Goal: Task Accomplishment & Management: Complete application form

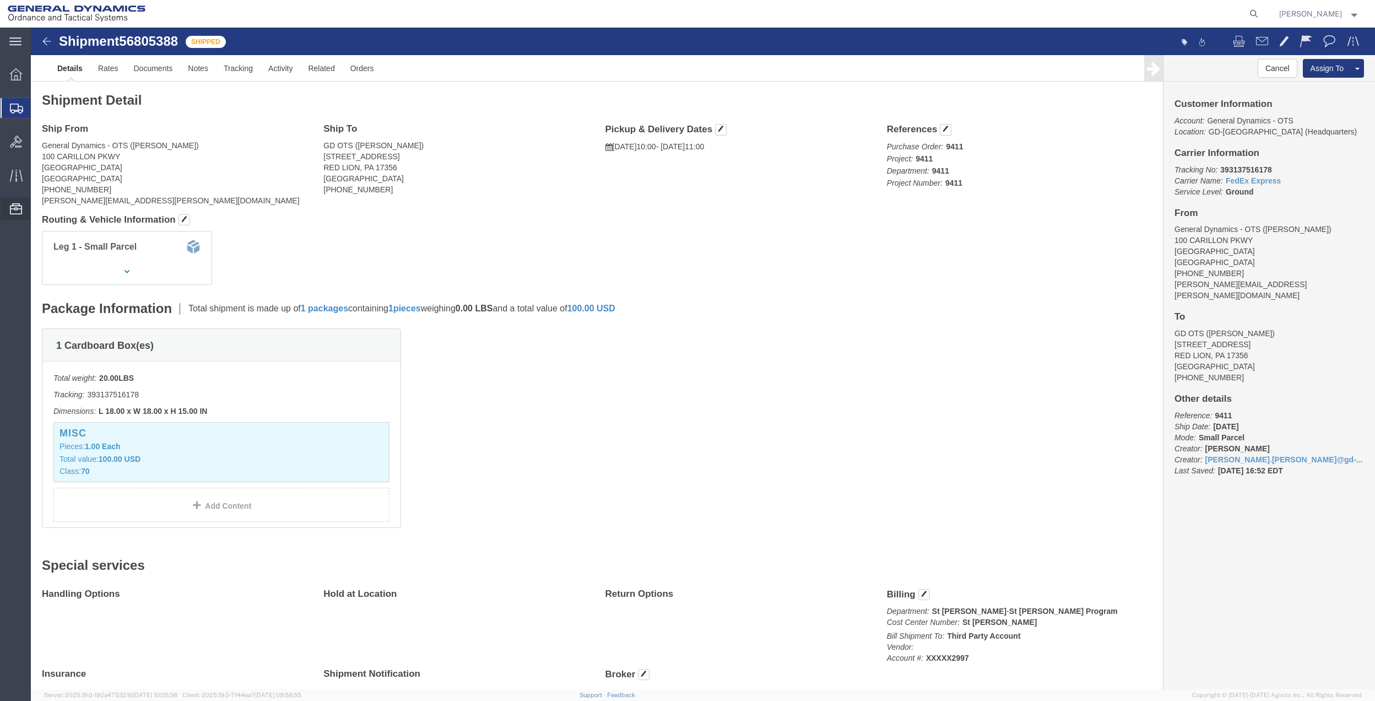
click at [0, 0] on span "Address Book" at bounding box center [0, 0] width 0 height 0
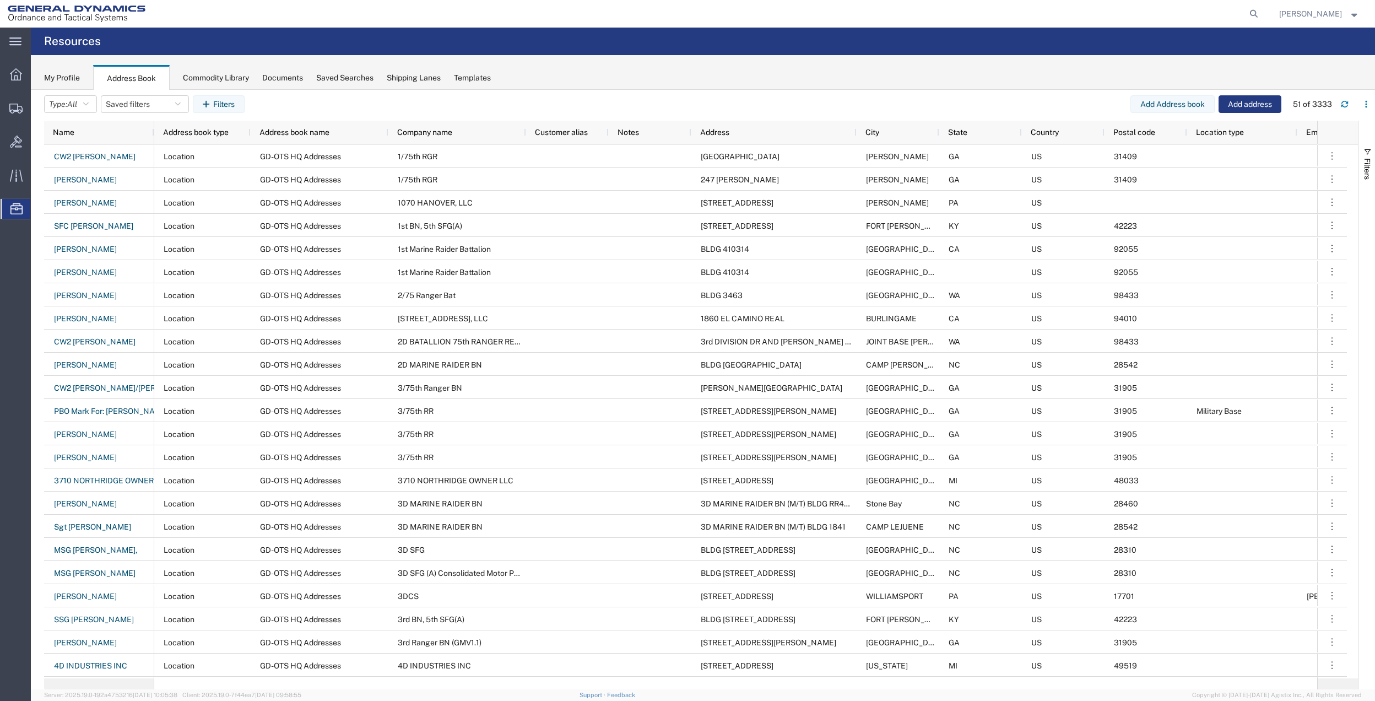
click at [80, 133] on div "Name" at bounding box center [101, 132] width 97 height 18
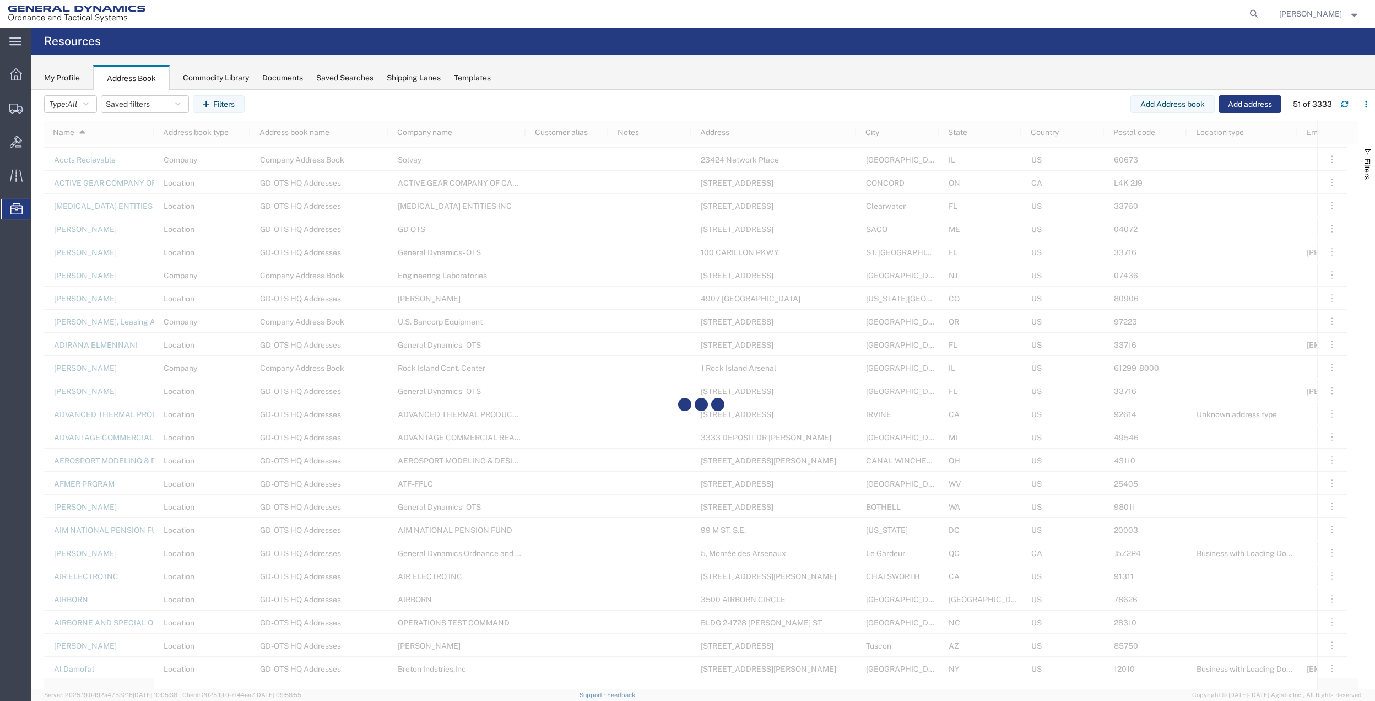
scroll to position [661, 0]
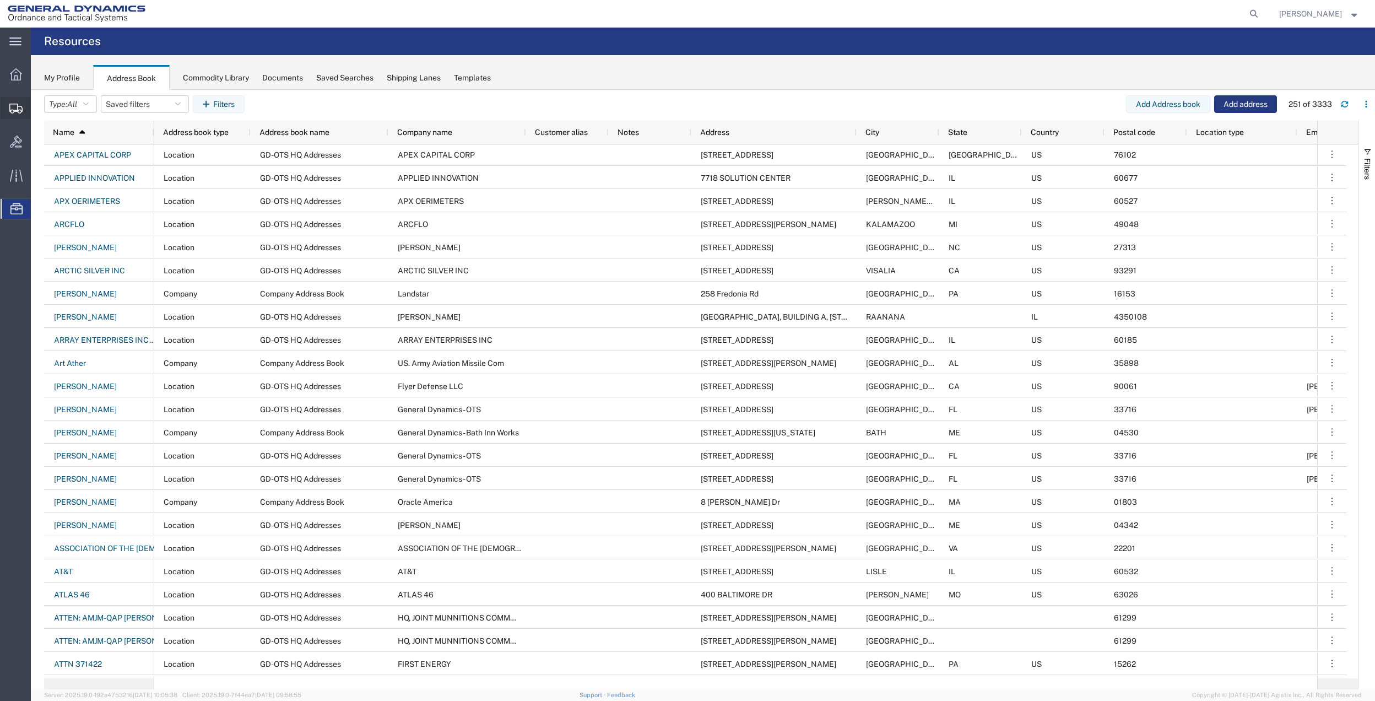
click at [0, 0] on span "Create Shipment" at bounding box center [0, 0] width 0 height 0
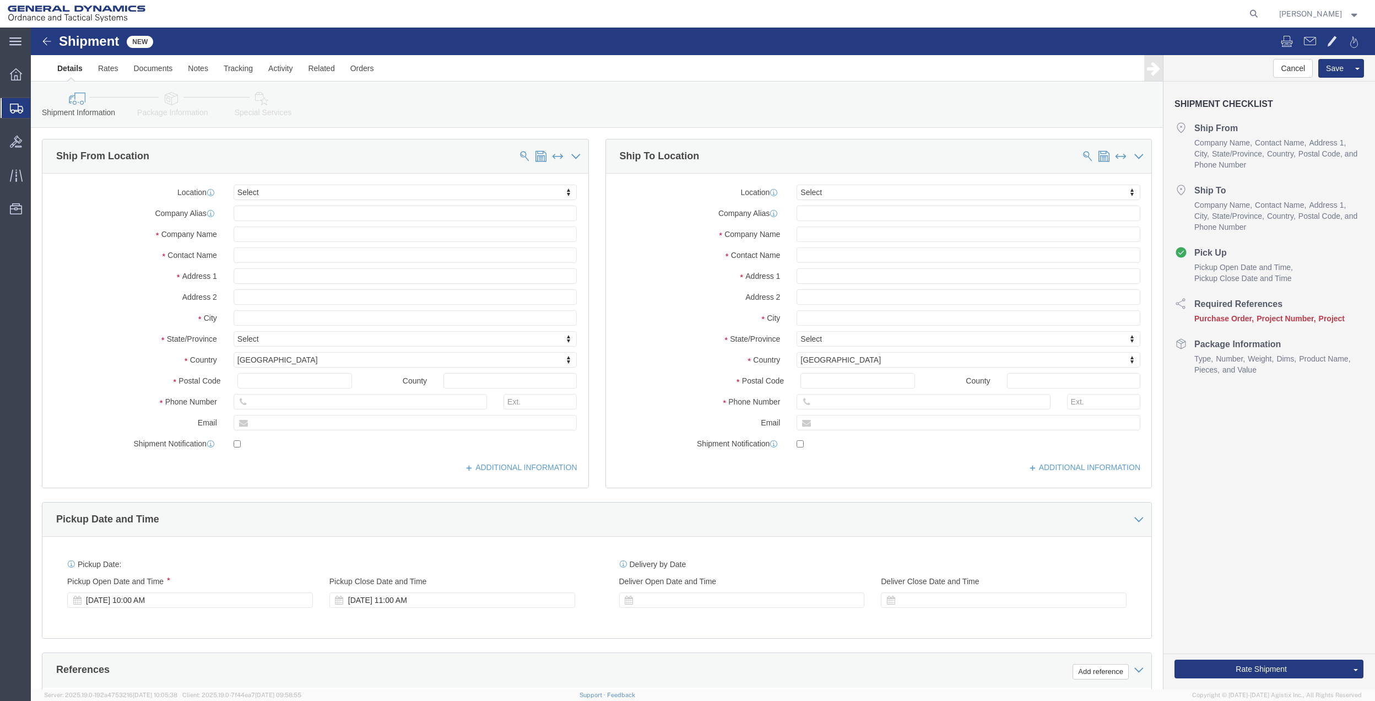
select select
click input "text"
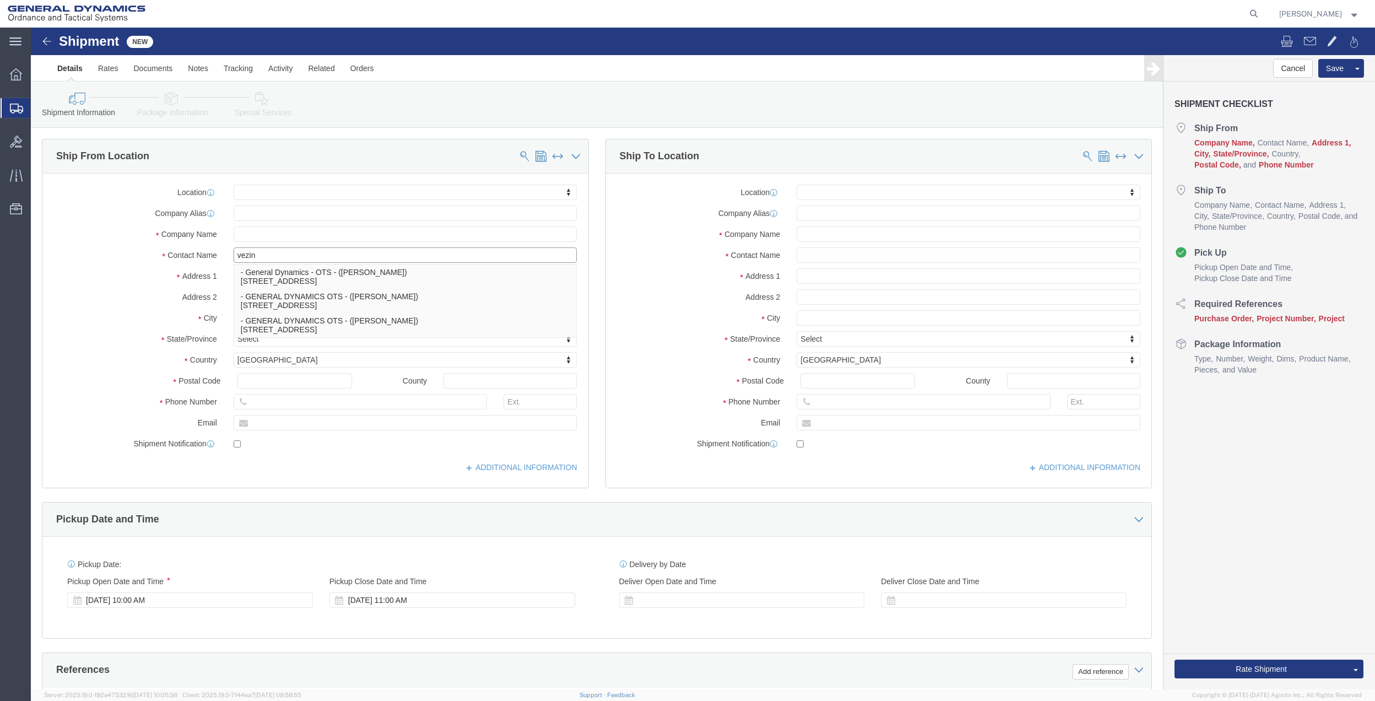
click input "vezin"
click div "Location My Profile Location GD-OTS [GEOGRAPHIC_DATA] (Commerce) GD-OTS [GEOGRA…"
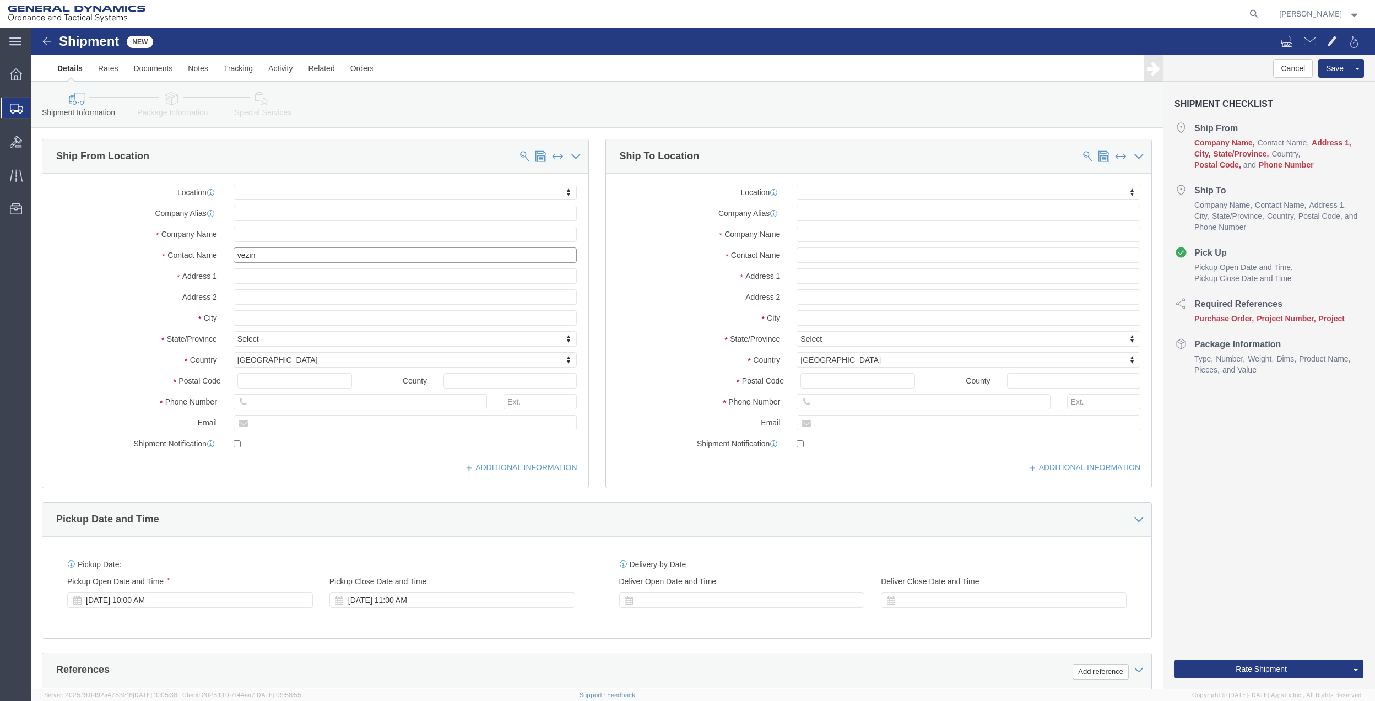
click input "vezin"
type input "[PERSON_NAME]"
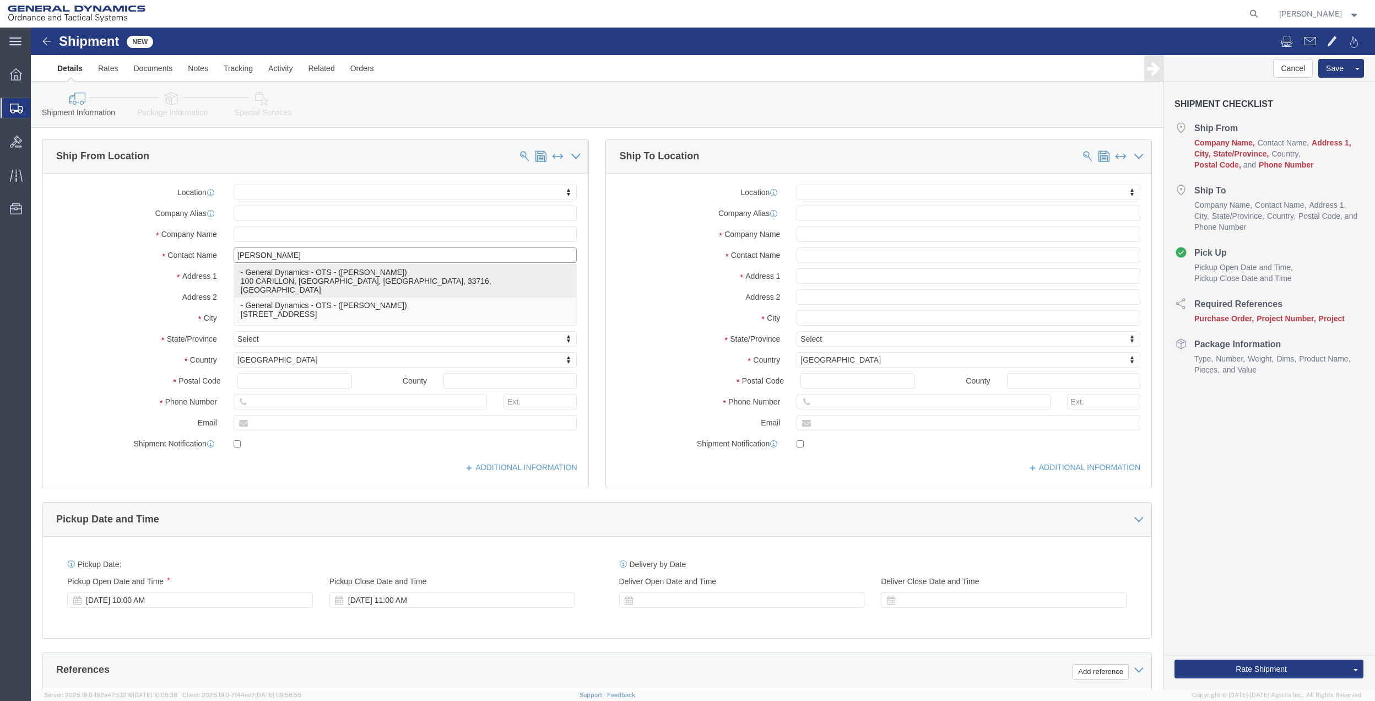
click p "- General Dynamics - OTS - ([PERSON_NAME]) 100 CARILLON, [GEOGRAPHIC_DATA], [GE…"
select select
type input "100 CARILLON"
type input "33716"
type input "[PHONE_NUMBER]"
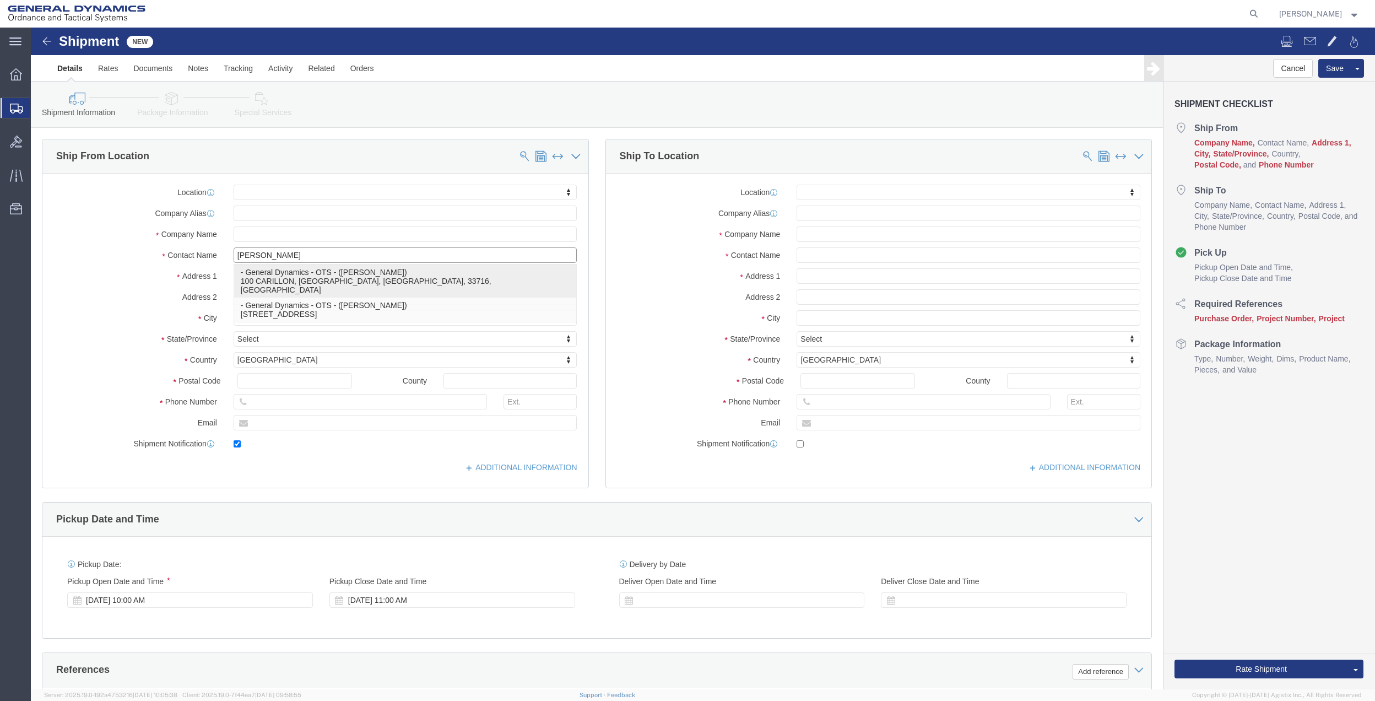
type input "[PERSON_NAME][EMAIL_ADDRESS][PERSON_NAME][DOMAIN_NAME]"
checkbox input "true"
type input "General Dynamics - OTS"
type input "[PERSON_NAME]"
type input "[GEOGRAPHIC_DATA]"
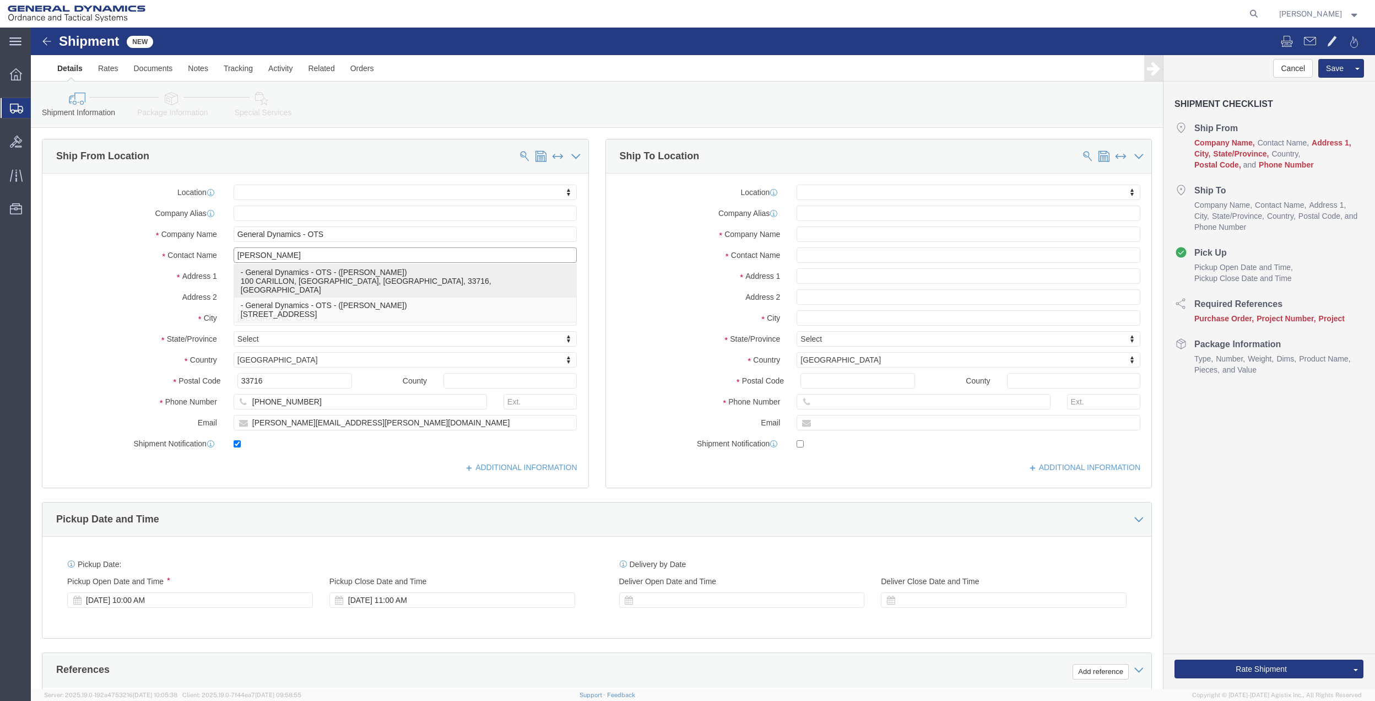
select select "FL"
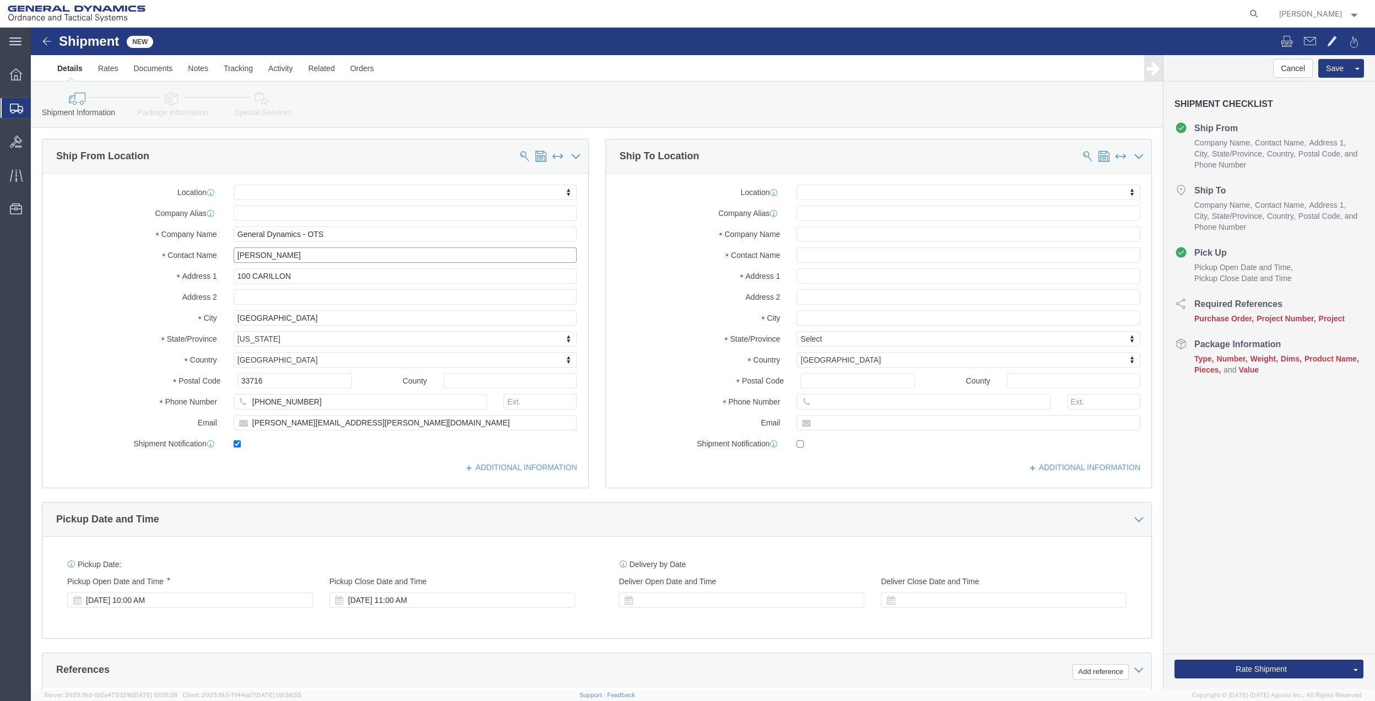
type input "[PERSON_NAME]"
click input "100 CARILLON"
type input "100 CARILLON pkwy"
select select
click input "[PERSON_NAME][EMAIL_ADDRESS][PERSON_NAME][DOMAIN_NAME]"
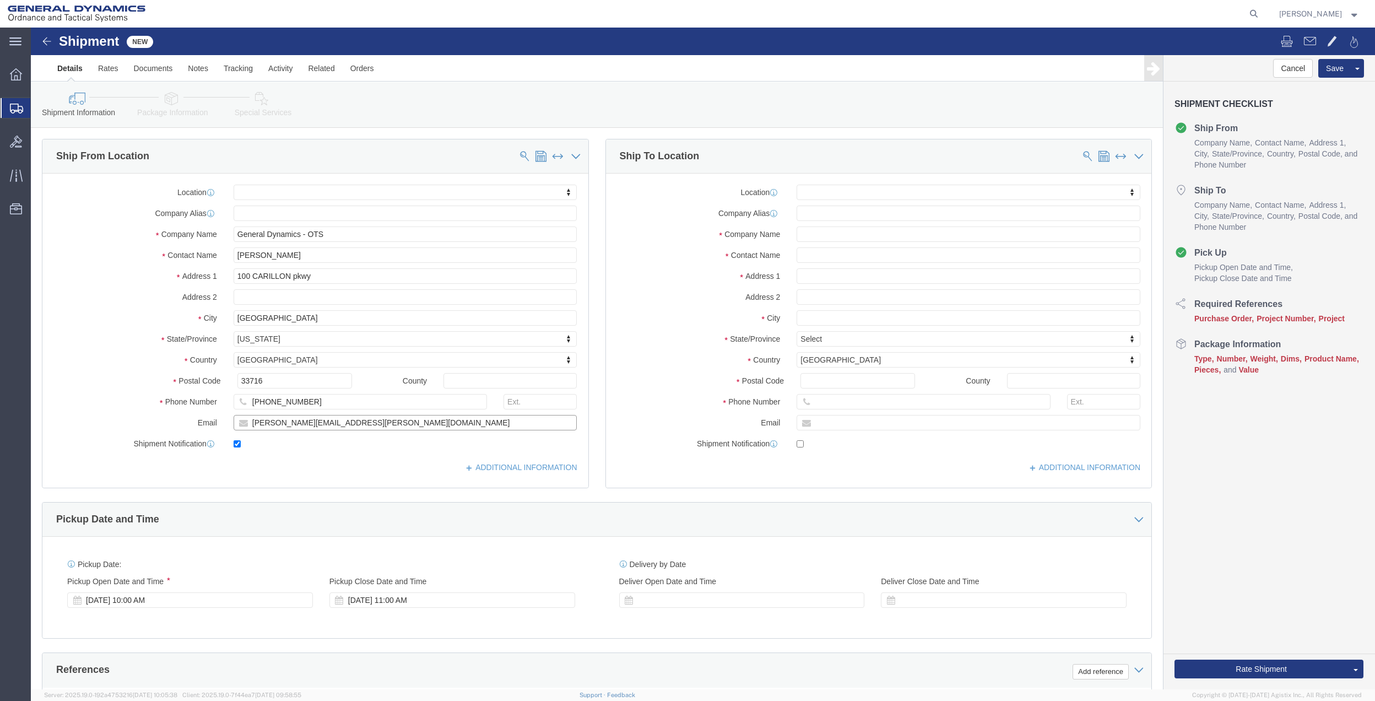
click input "[PERSON_NAME][EMAIL_ADDRESS][PERSON_NAME][DOMAIN_NAME]"
paste input "[PERSON_NAME].[PERSON_NAME]"
type input "[PERSON_NAME][EMAIL_ADDRESS][PERSON_NAME][DOMAIN_NAME]"
click input "[PERSON_NAME]"
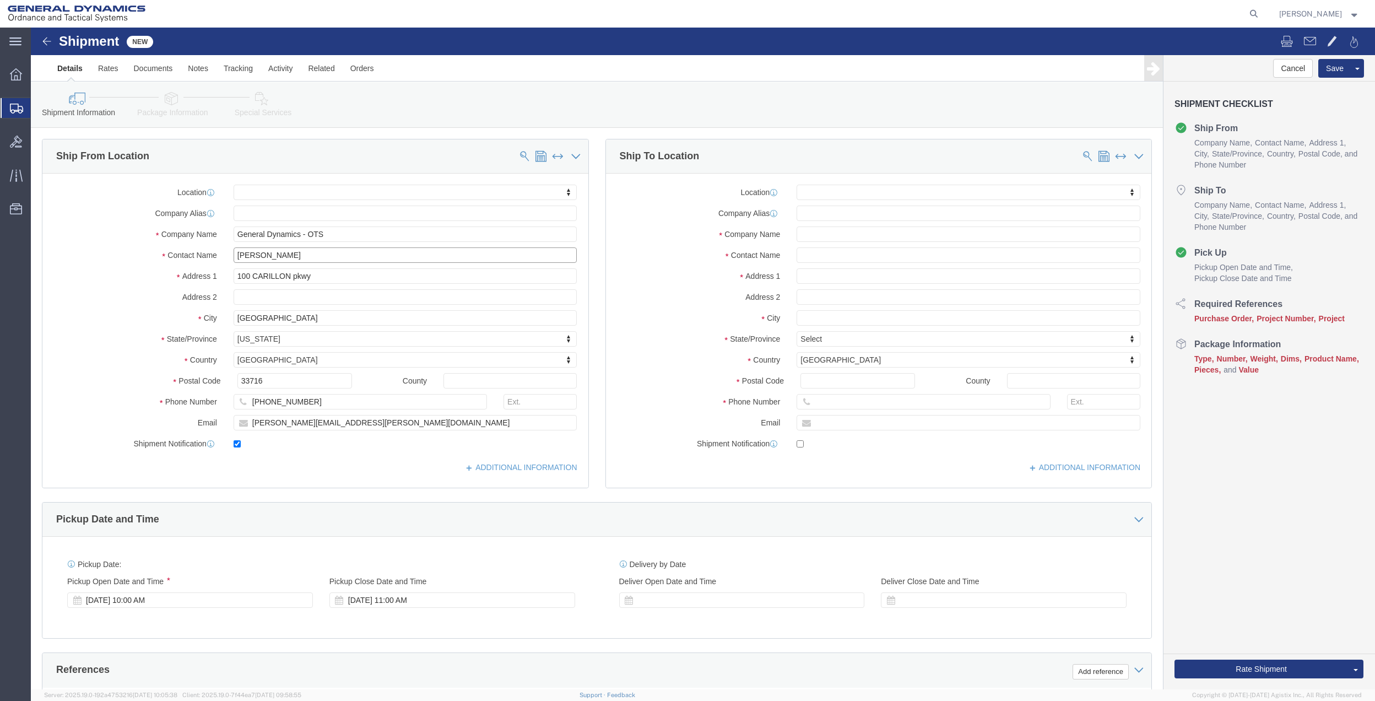
click input "[PERSON_NAME]"
paste input "[PERSON_NAME][EMAIL_ADDRESS][PERSON_NAME][DOMAIN_NAME]"
type input "[PERSON_NAME]"
click input "[PHONE_NUMBER]"
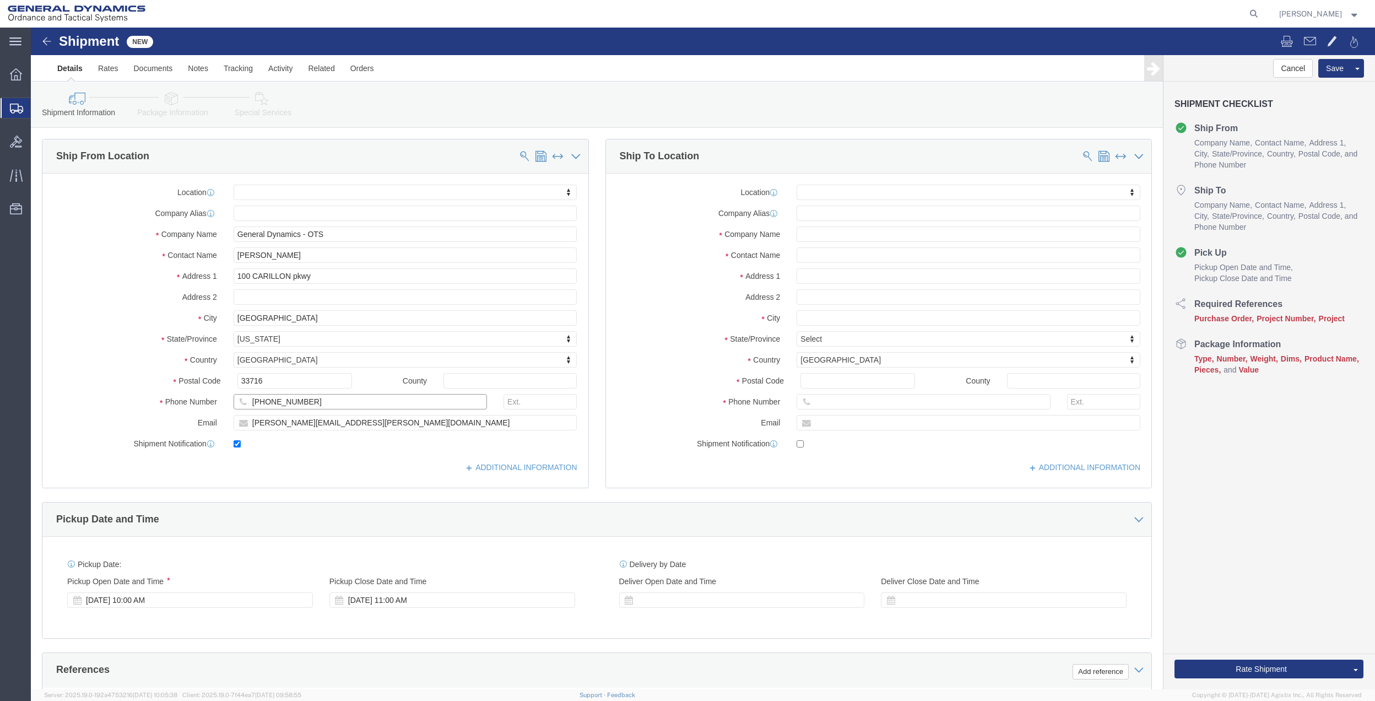
click input "[PHONE_NUMBER]"
paste input "107"
type input "[PHONE_NUMBER]"
click span
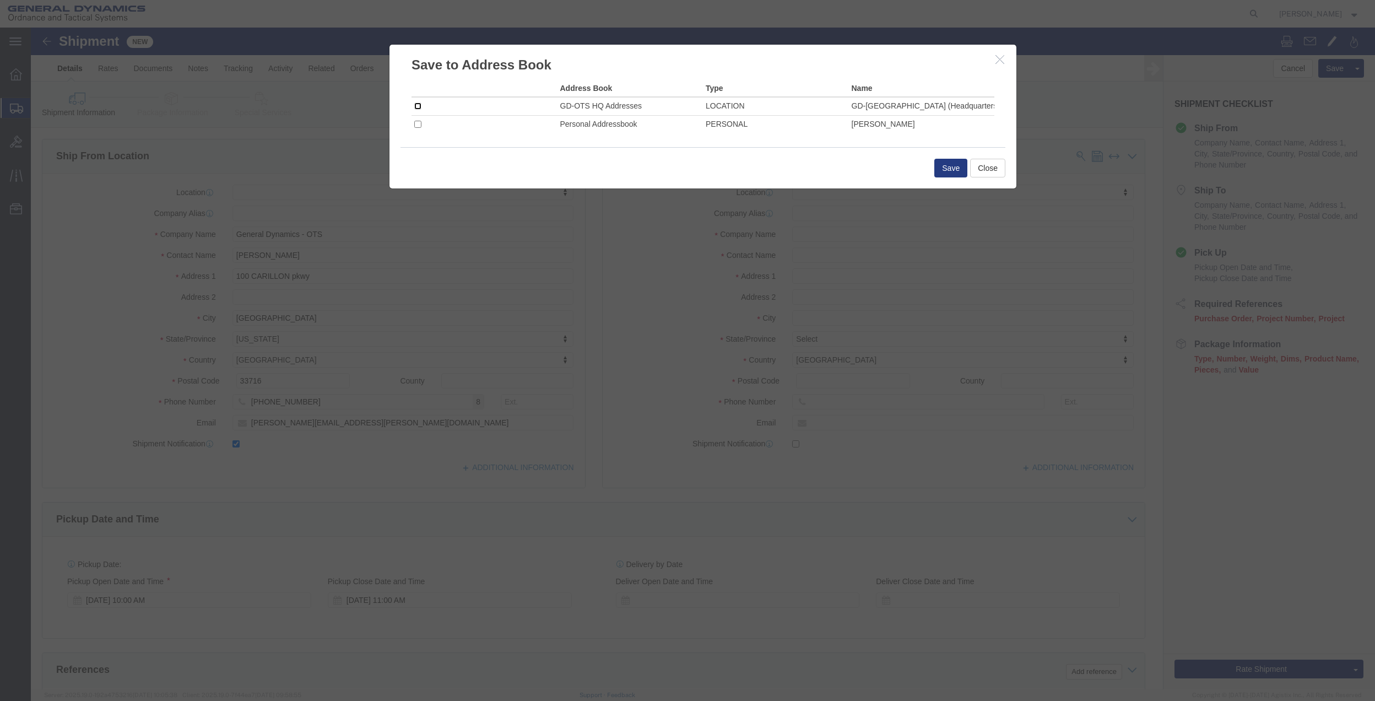
click input "checkbox"
checkbox input "true"
click button "Save"
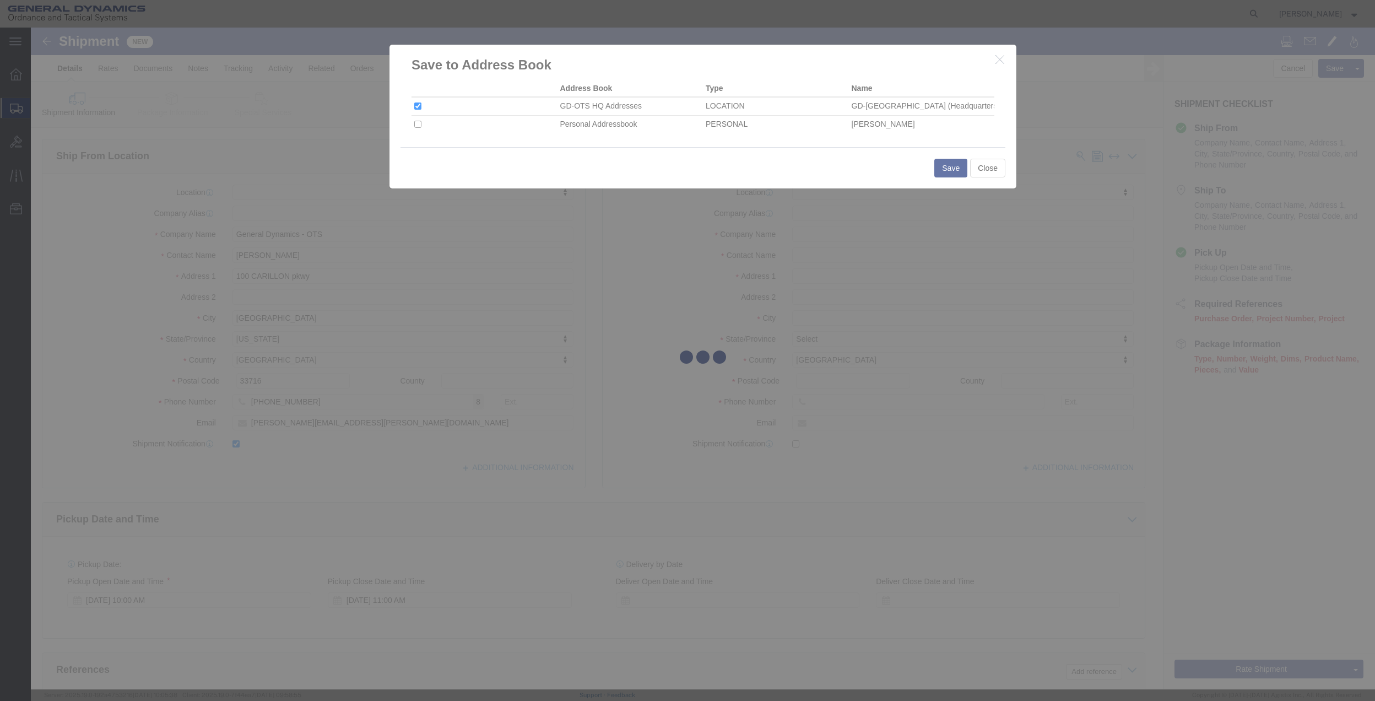
click at [699, 215] on div at bounding box center [703, 359] width 1344 height 662
click at [639, 170] on div at bounding box center [703, 359] width 1344 height 662
click at [555, 85] on div at bounding box center [703, 359] width 1344 height 662
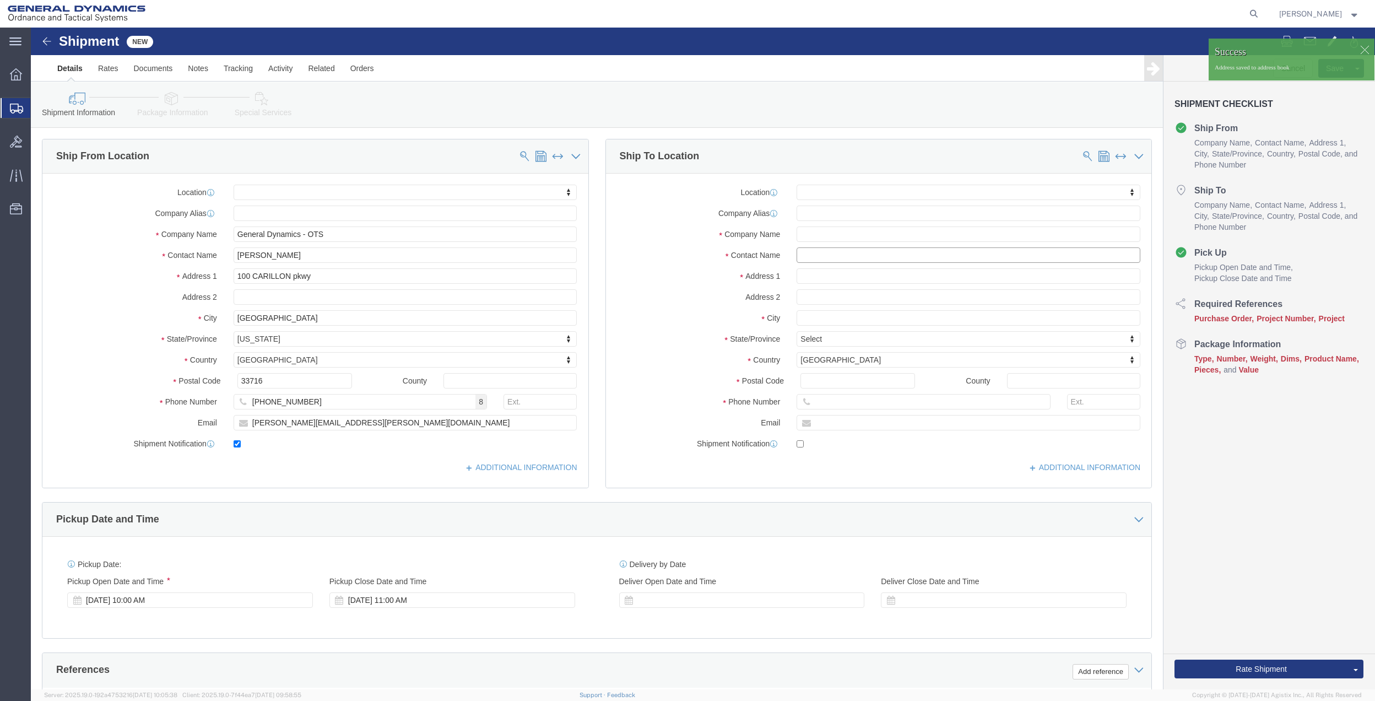
click input "text"
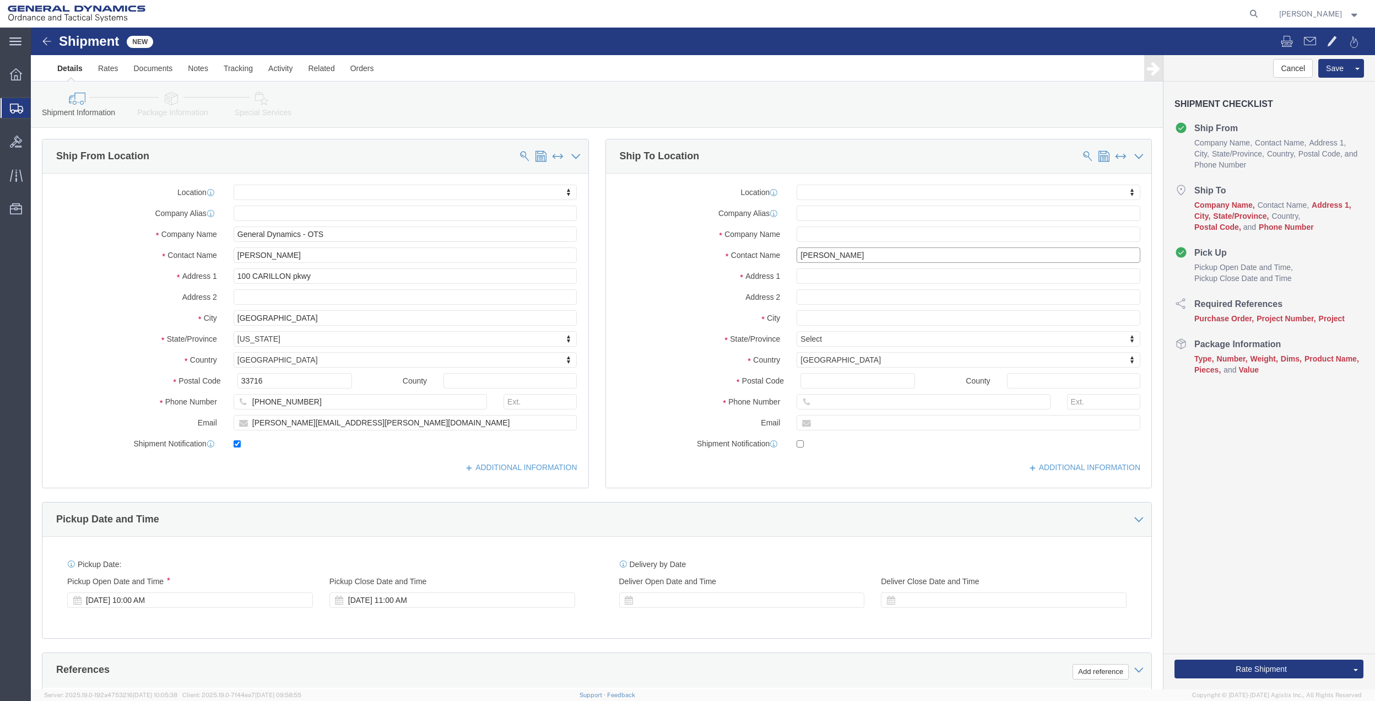
drag, startPoint x: 815, startPoint y: 233, endPoint x: 717, endPoint y: 225, distance: 99.0
click div "Contact Name [PERSON_NAME]"
click label "Contact Name"
drag, startPoint x: 708, startPoint y: 225, endPoint x: 809, endPoint y: 229, distance: 100.9
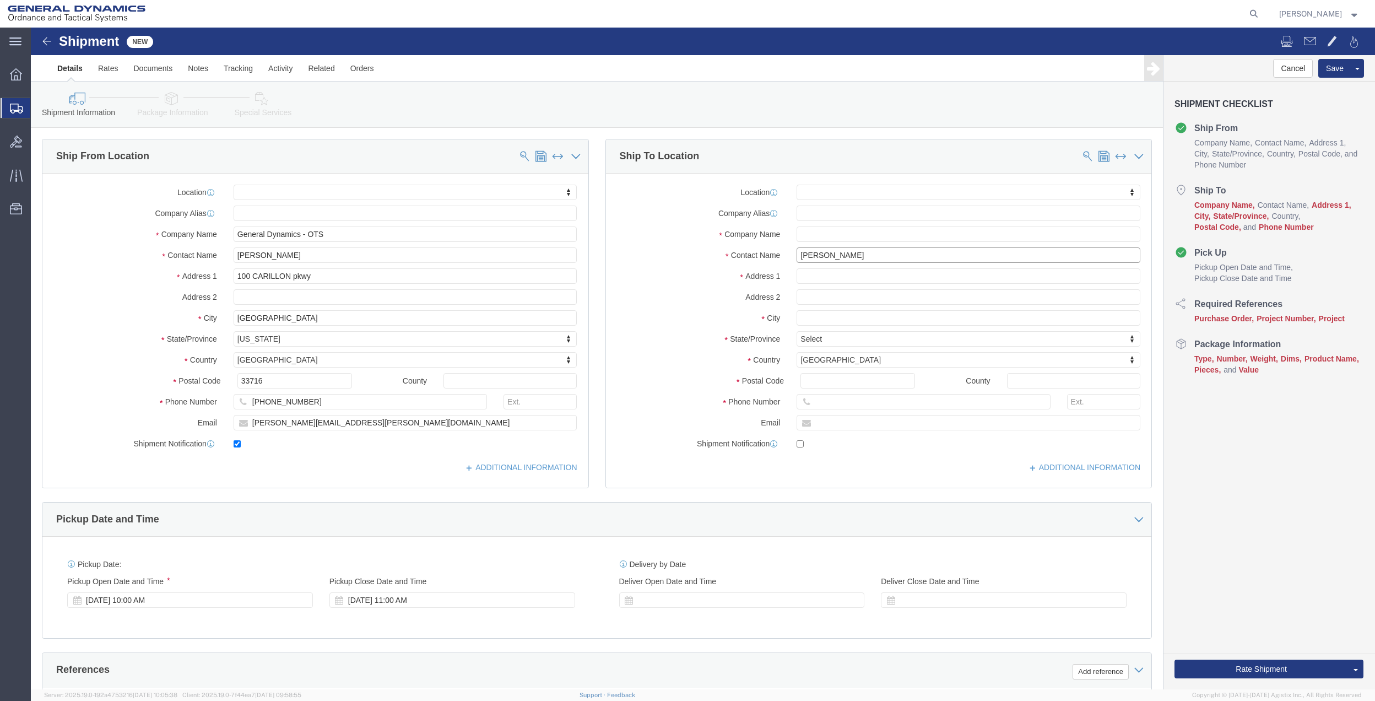
click input "[PERSON_NAME]"
paste input "[PERSON_NAME] [STREET_ADDRESS]"
drag, startPoint x: 1005, startPoint y: 226, endPoint x: 803, endPoint y: 221, distance: 202.2
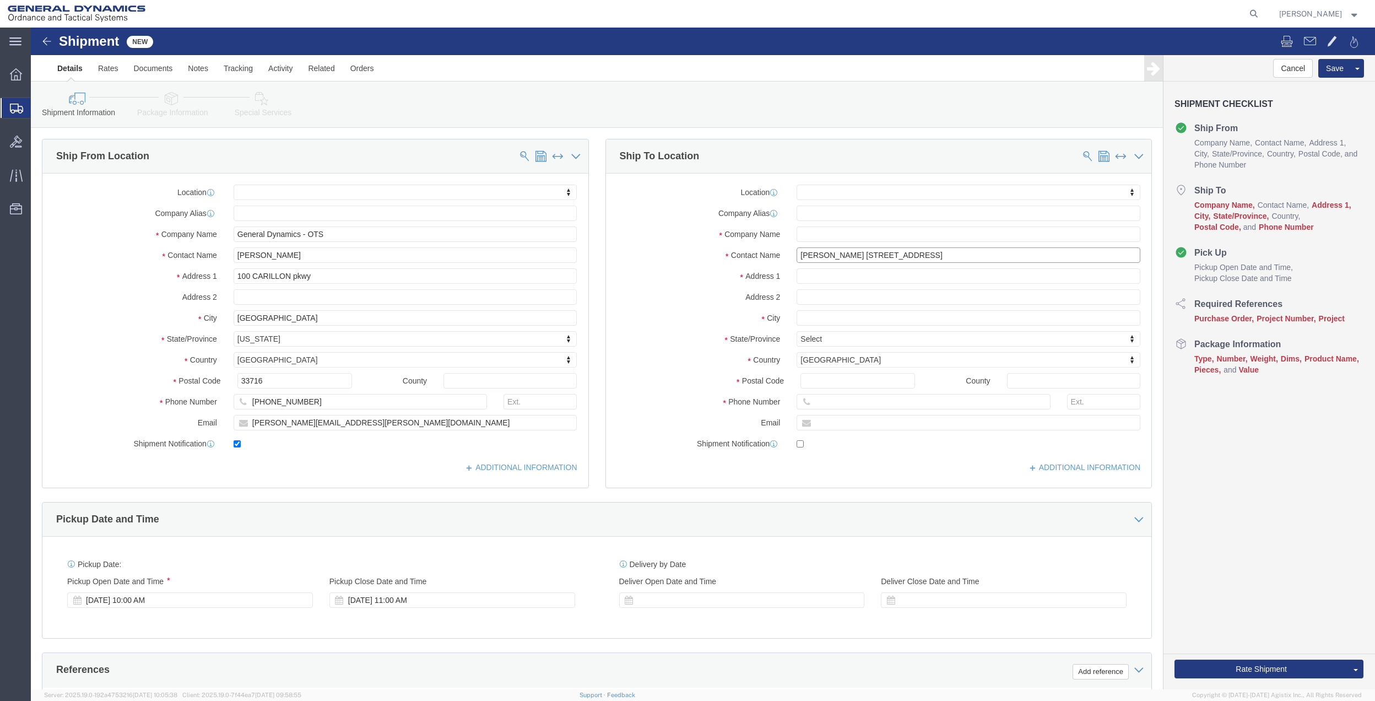
click input "[PERSON_NAME] [STREET_ADDRESS]"
type input "[PERSON_NAME] [STREET_ADDRESS]"
click input "text"
paste input "[PERSON_NAME] [STREET_ADDRESS]"
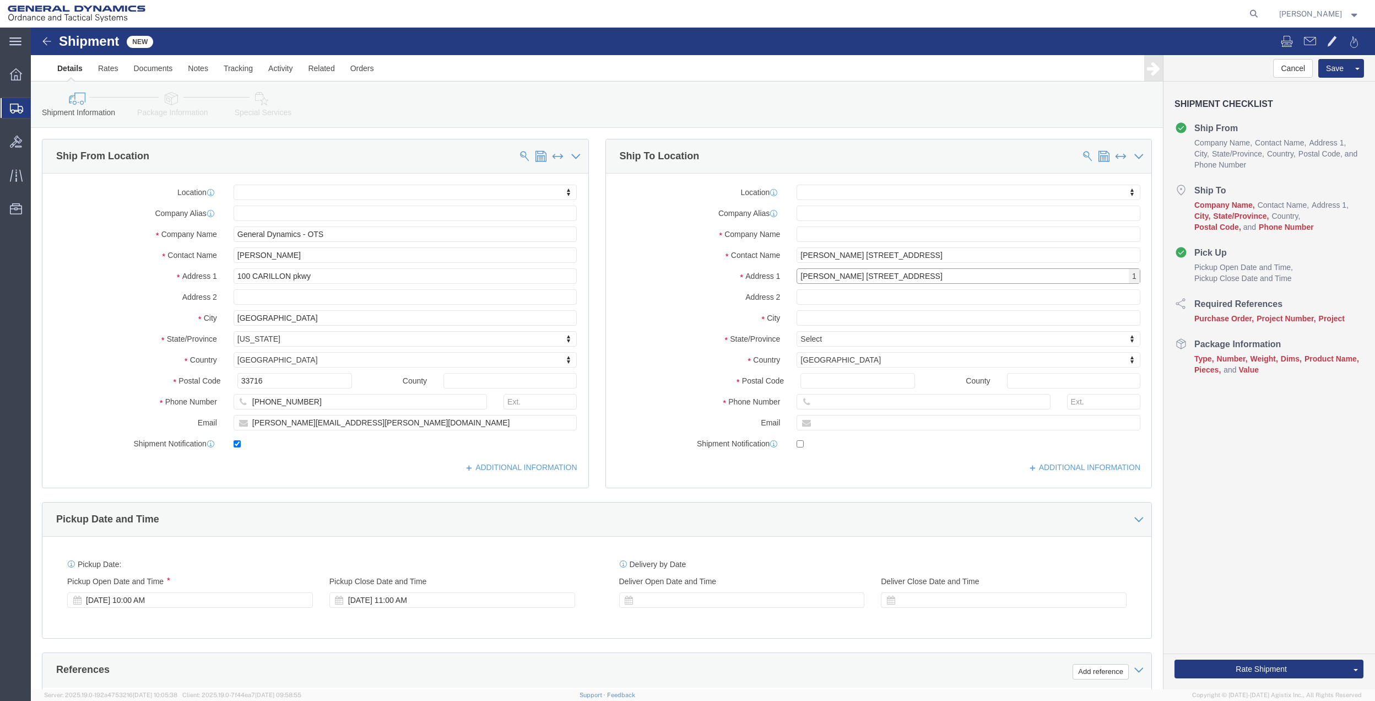
type input "[PERSON_NAME] [STREET_ADDRESS]"
select select
drag, startPoint x: 1008, startPoint y: 229, endPoint x: 807, endPoint y: 227, distance: 201.6
click input "[PERSON_NAME] [STREET_ADDRESS]"
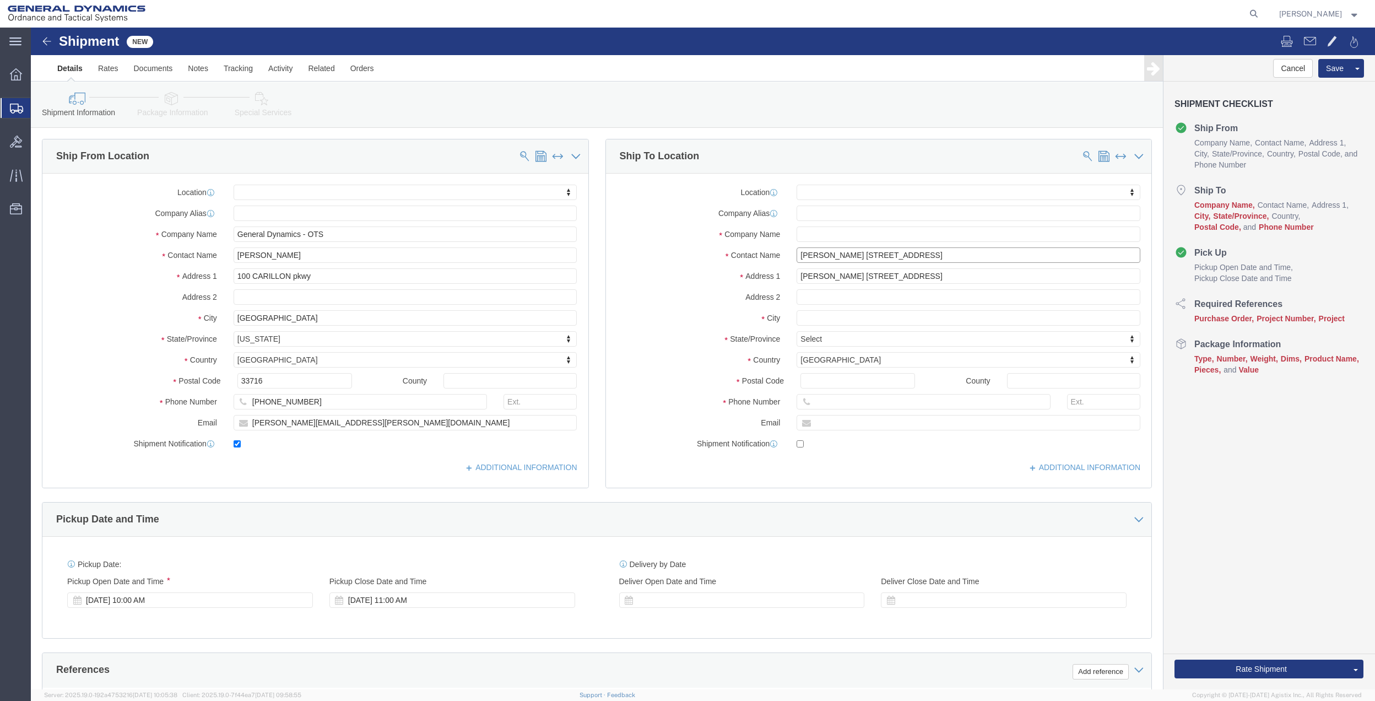
click input "[PERSON_NAME] [STREET_ADDRESS]"
drag, startPoint x: 753, startPoint y: 229, endPoint x: 739, endPoint y: 229, distance: 13.2
click div "Contact Name [PERSON_NAME]"
type input "[PERSON_NAME]"
click label "Contact Name"
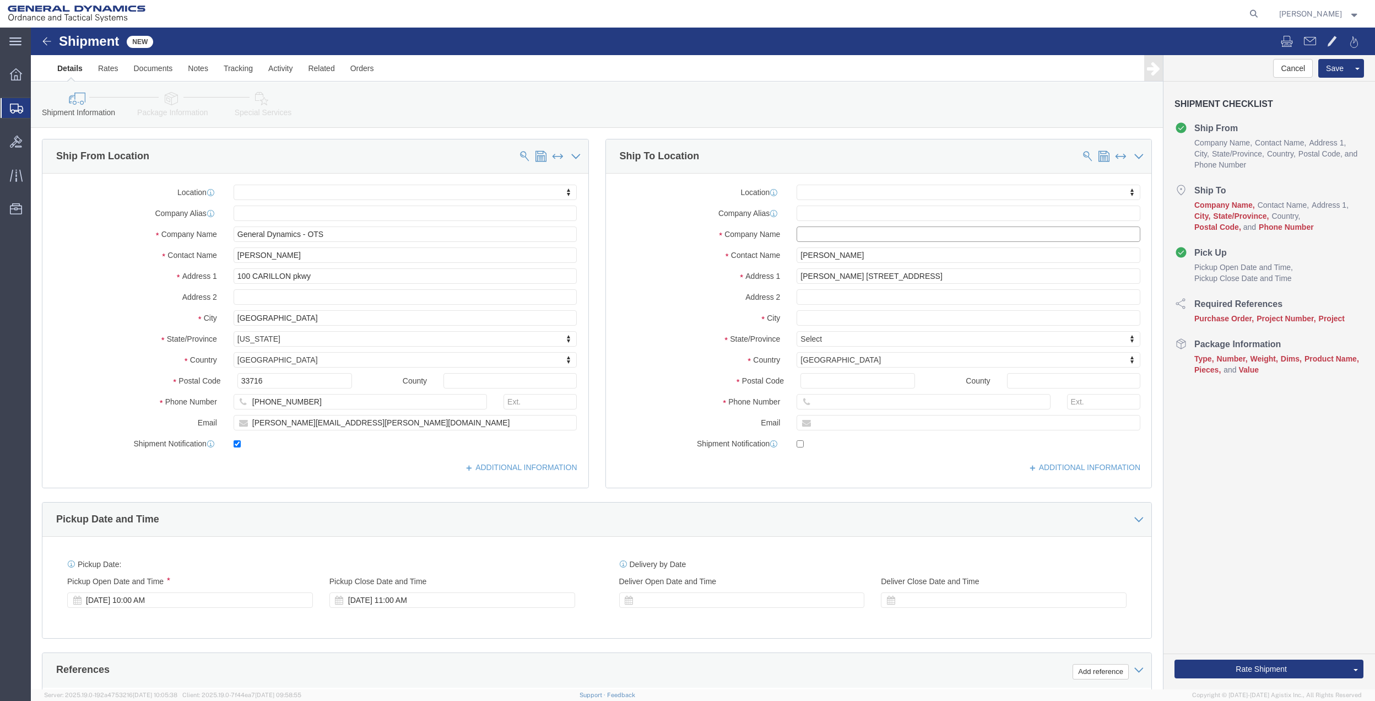
click input "text"
drag, startPoint x: 811, startPoint y: 230, endPoint x: 761, endPoint y: 229, distance: 49.6
click input "[PERSON_NAME]"
click input "text"
paste input "[PERSON_NAME]"
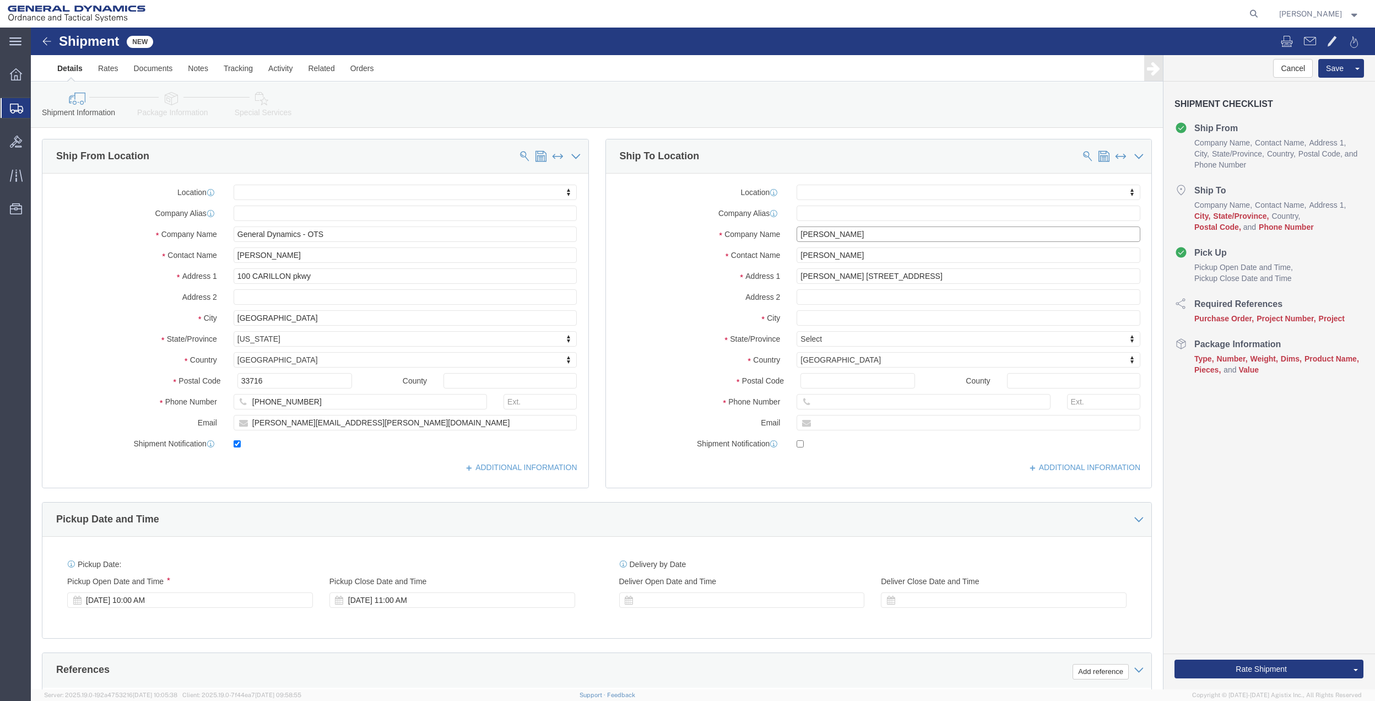
type input "[PERSON_NAME]"
drag, startPoint x: 803, startPoint y: 247, endPoint x: 756, endPoint y: 247, distance: 47.4
click div "[PERSON_NAME] [STREET_ADDRESS]"
drag, startPoint x: 970, startPoint y: 248, endPoint x: 871, endPoint y: 246, distance: 99.2
click input "[STREET_ADDRESS]"
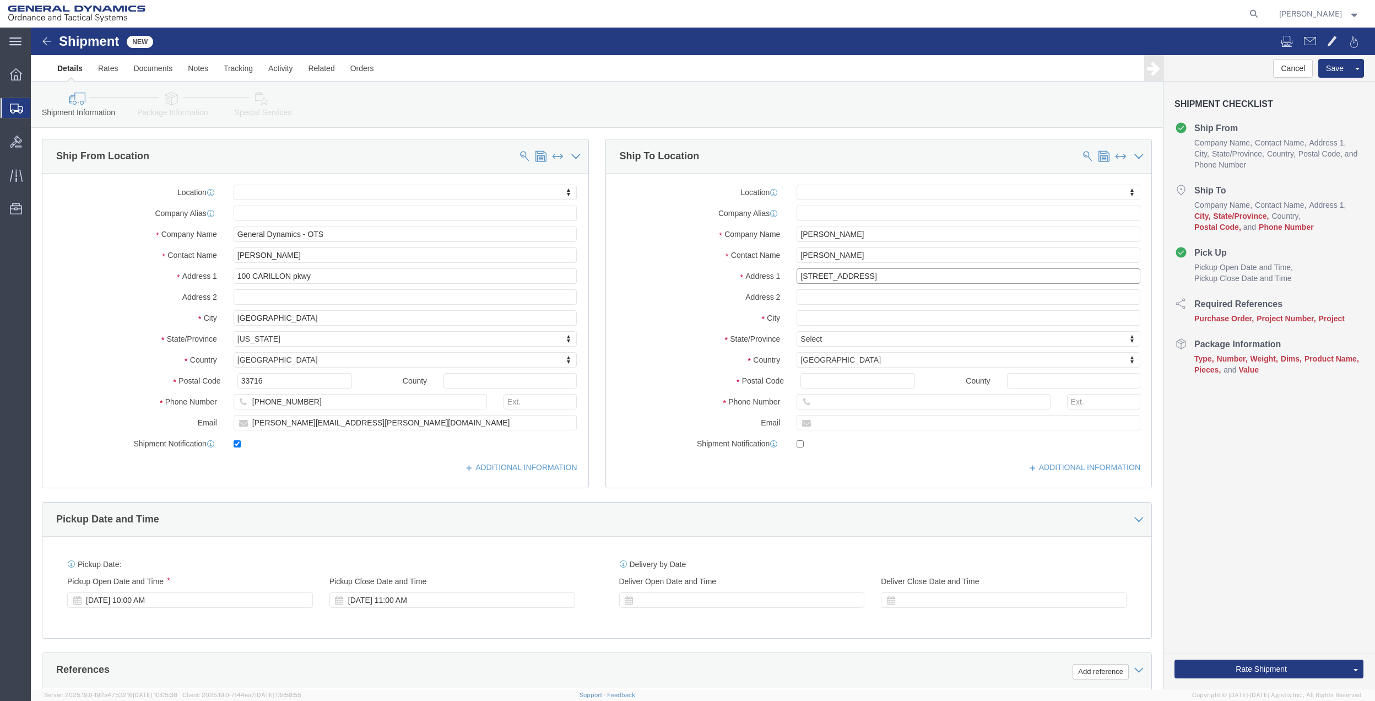
click input "[STREET_ADDRESS]"
type input "[STREET_ADDRESS]"
select select
click div "Location My Profile Location GD-OTS [GEOGRAPHIC_DATA] (Commerce) GD-OTS [GEOGRA…"
drag, startPoint x: 960, startPoint y: 242, endPoint x: 872, endPoint y: 248, distance: 88.3
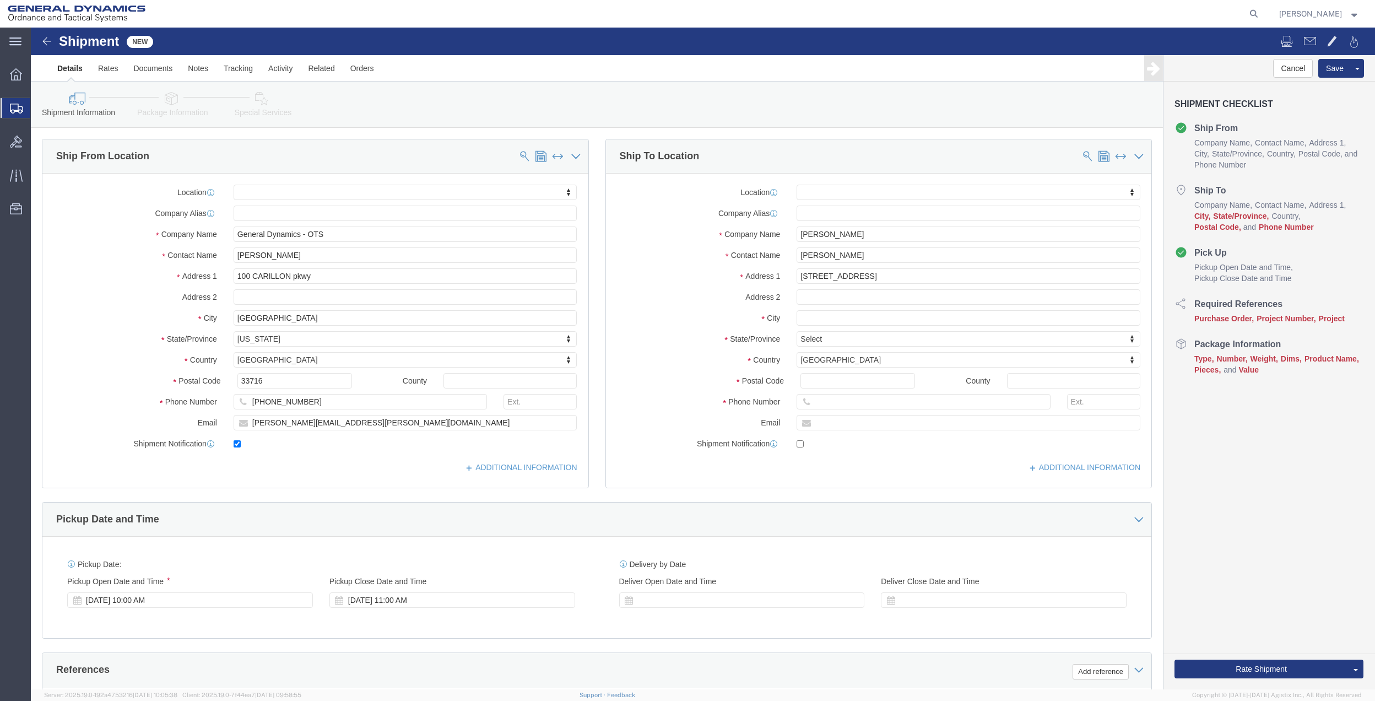
click div "Location My Profile Location GD-OTS [GEOGRAPHIC_DATA] (Commerce) GD-OTS [GEOGRA…"
drag, startPoint x: 908, startPoint y: 248, endPoint x: 872, endPoint y: 247, distance: 36.9
click input "[STREET_ADDRESS]"
type input "[STREET_ADDRESS]"
select select
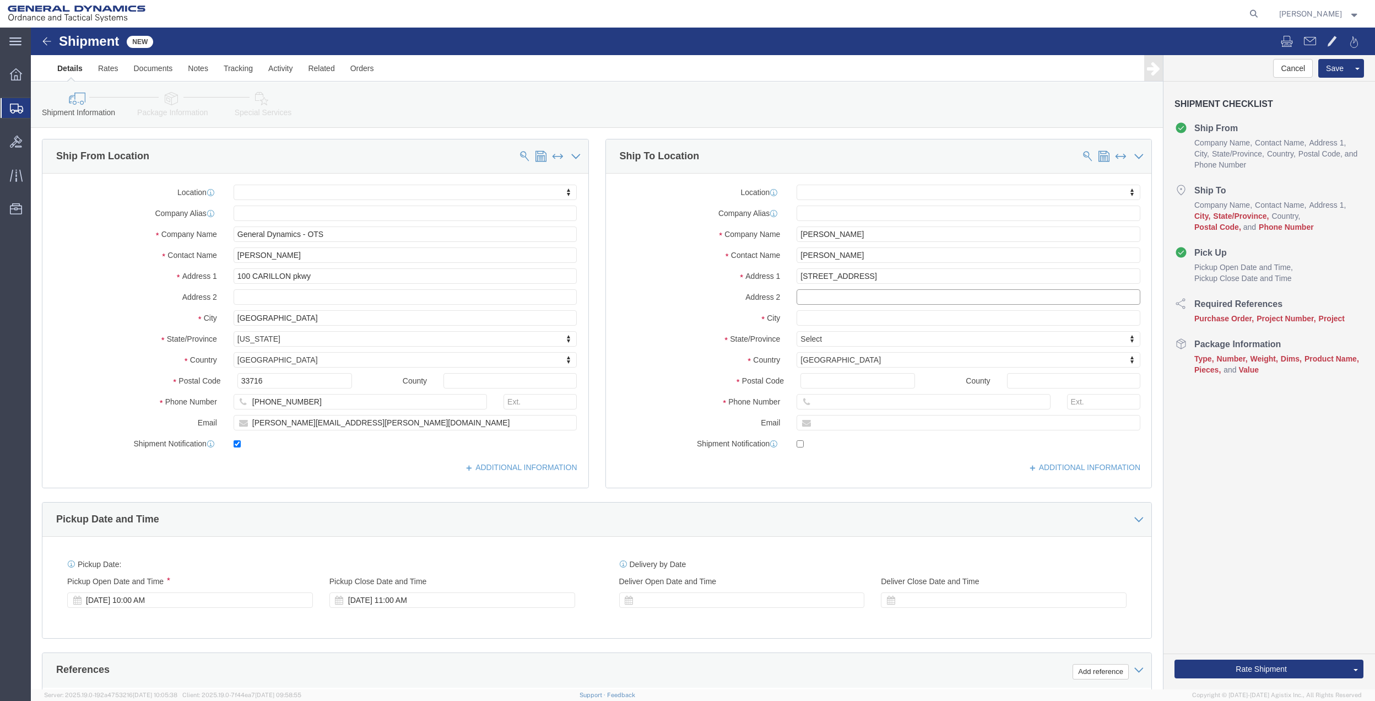
click input "text"
paste input "[GEOGRAPHIC_DATA]"
type input "Suite 7"
click input "text"
paste input "[GEOGRAPHIC_DATA]"
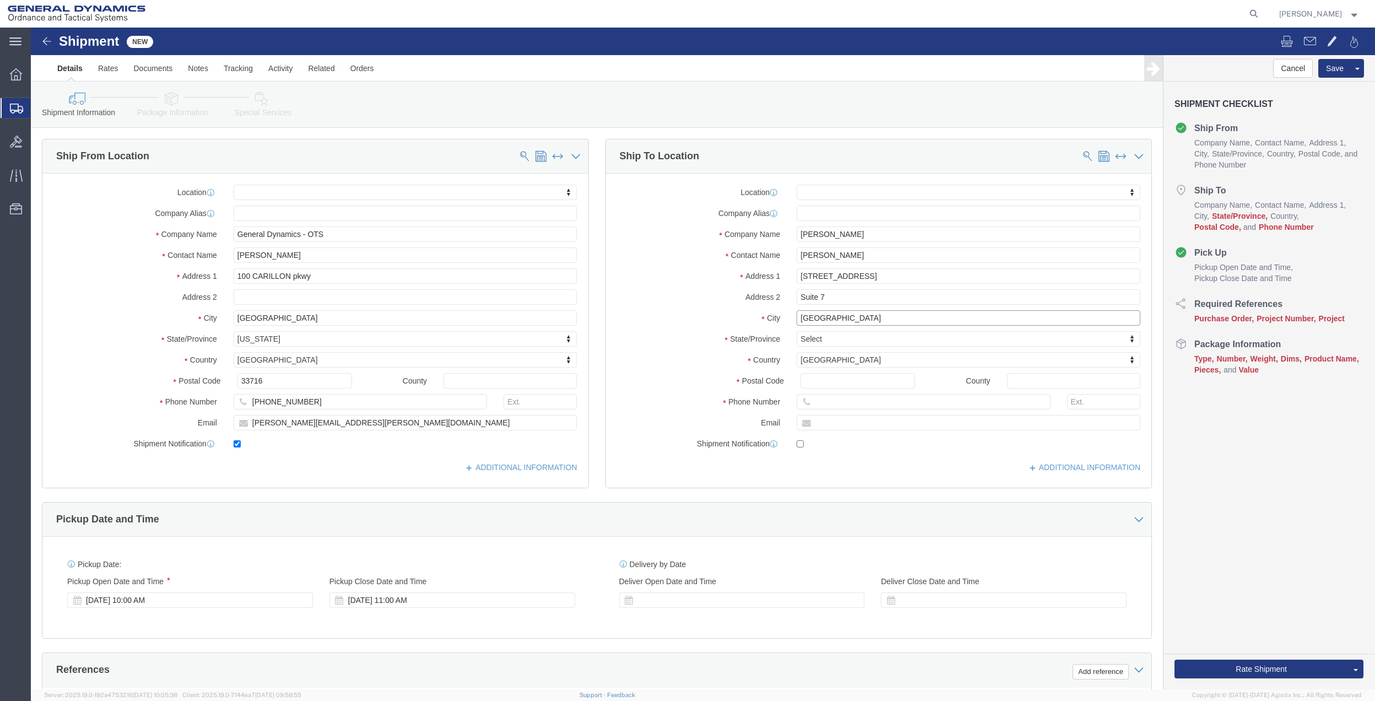
click input "[GEOGRAPHIC_DATA]"
drag, startPoint x: 838, startPoint y: 293, endPoint x: 808, endPoint y: 286, distance: 31.6
click input "Phoenix AZ 85027"
type input "Phoenix AZ 85027"
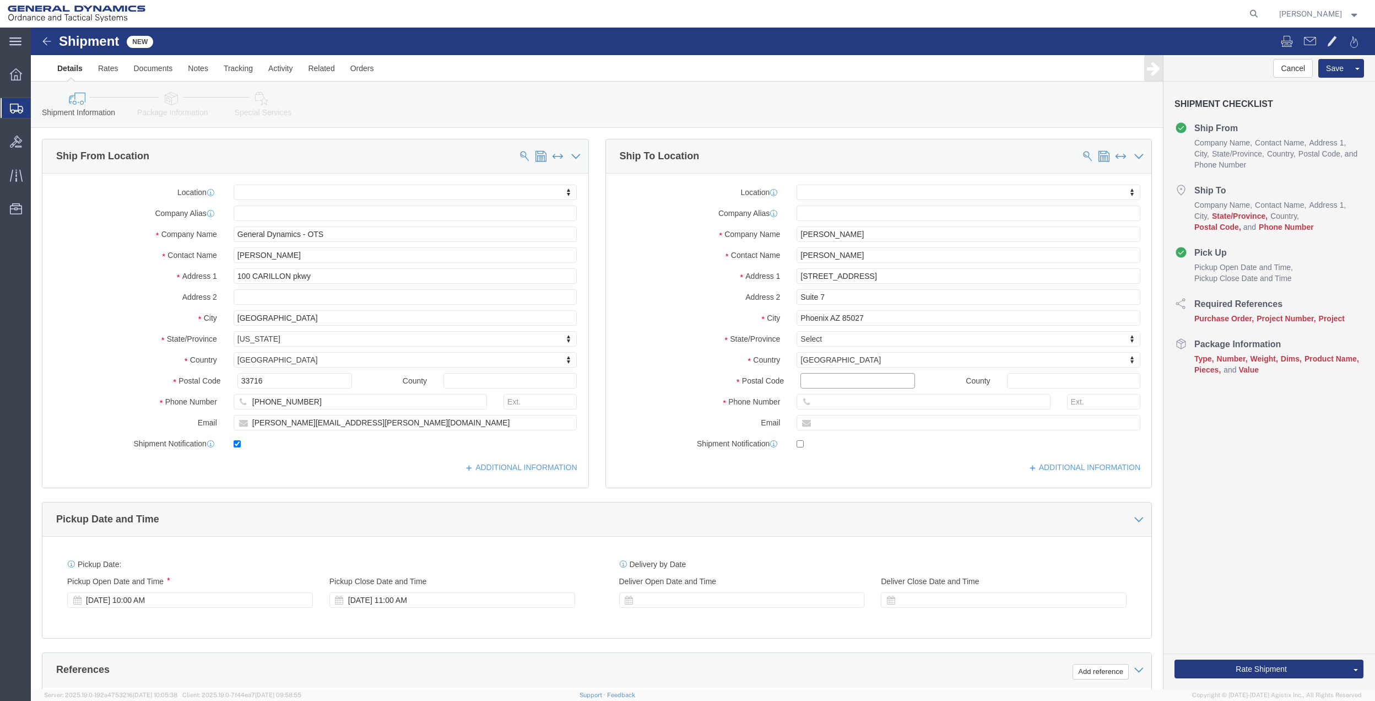
select select
click input "Postal Code"
paste input "[GEOGRAPHIC_DATA]"
type input "[GEOGRAPHIC_DATA]"
select select
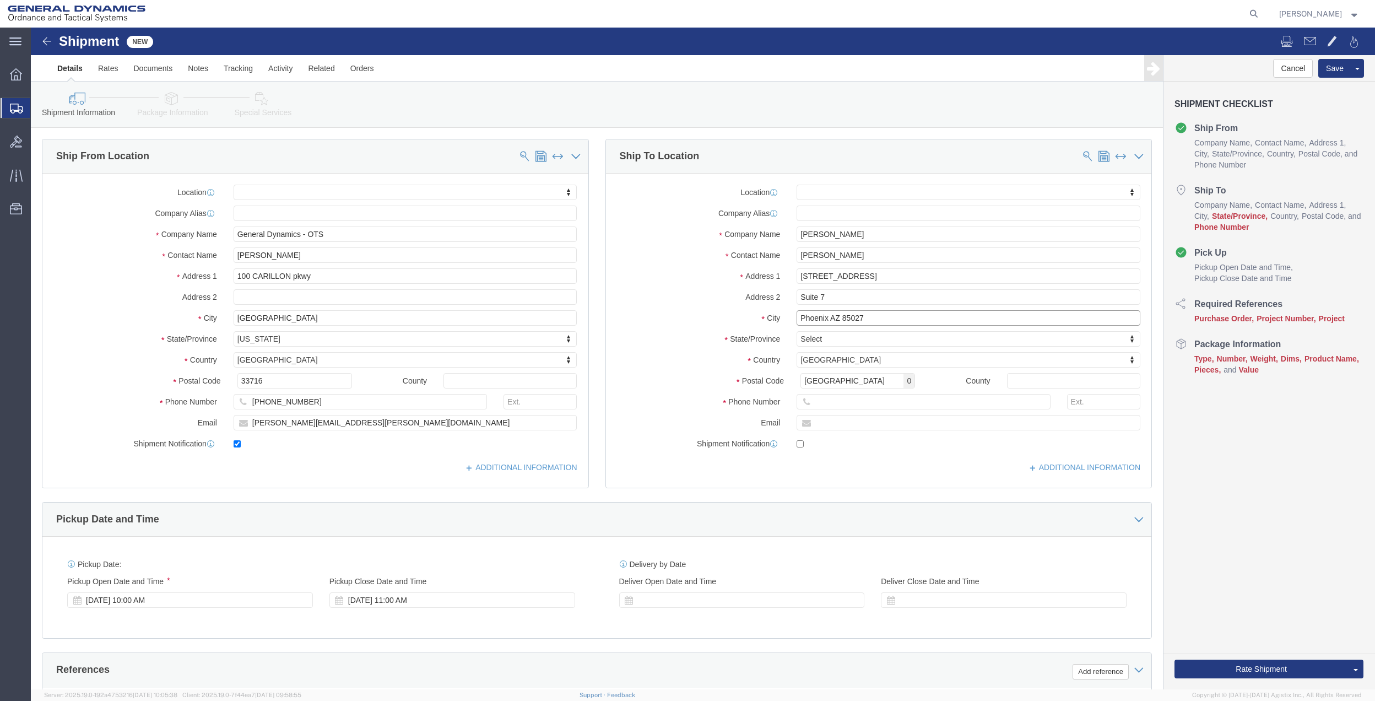
click input "Phoenix AZ 85027"
type input "Phoenix"
select select
type input "arizon"
select select
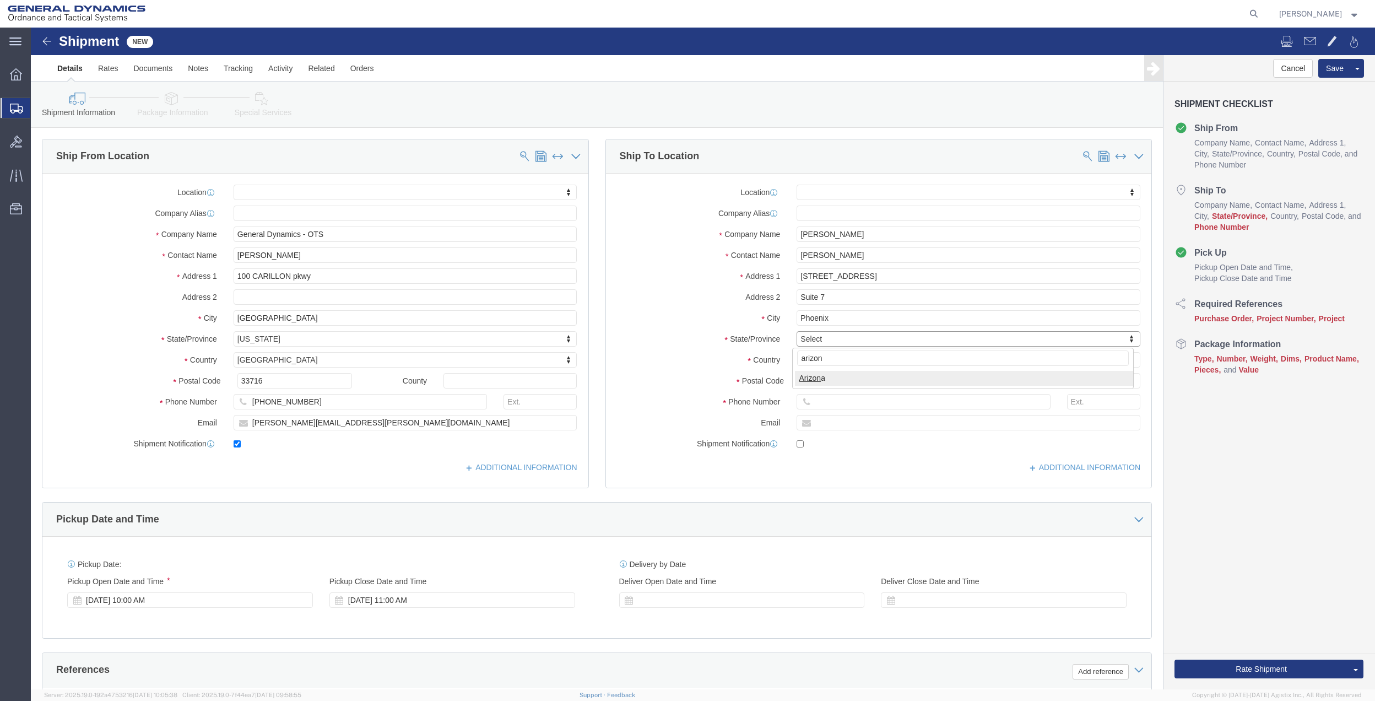
select select "AZ"
click input "[PHONE_NUMBER]"
click input "text"
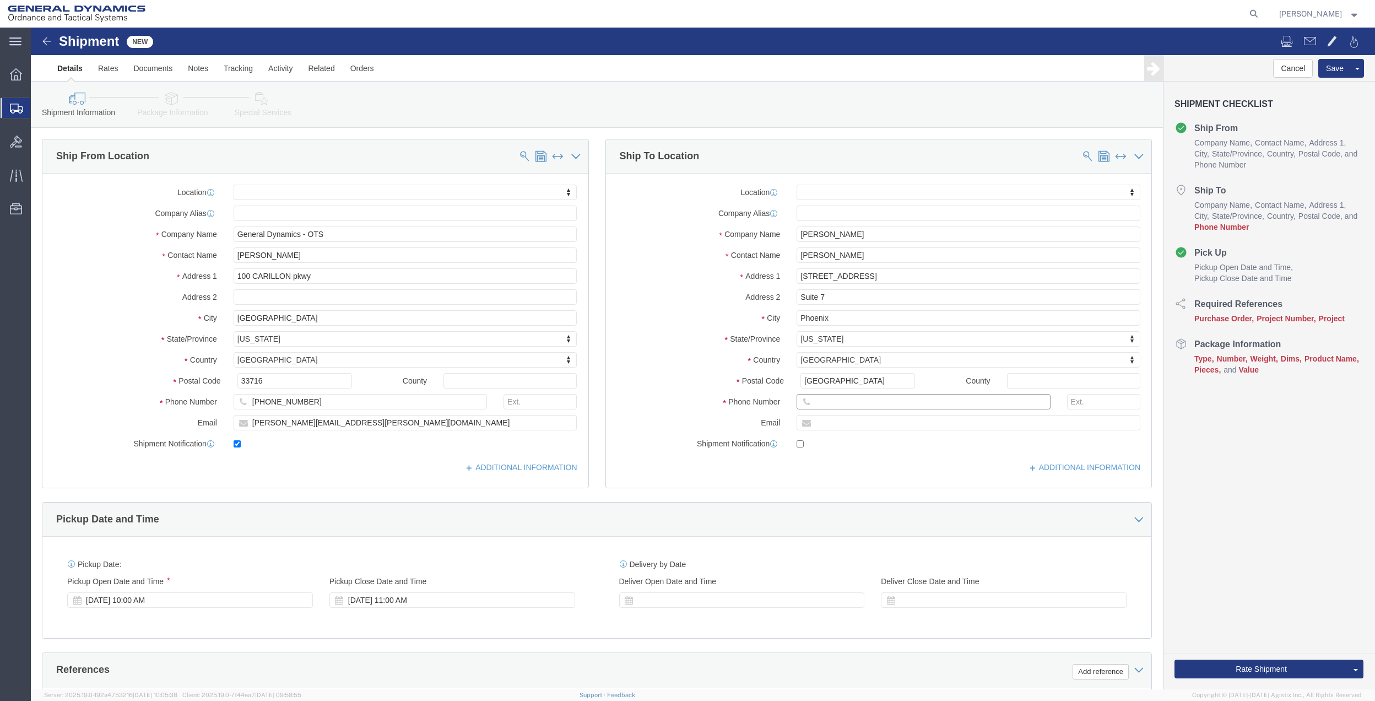
paste input "[PHONE_NUMBER]"
type input "[PHONE_NUMBER]"
drag, startPoint x: 853, startPoint y: 354, endPoint x: 743, endPoint y: 351, distance: 110.2
click div "Postal Code [GEOGRAPHIC_DATA]"
paste input "[PHONE_NUMBER]"
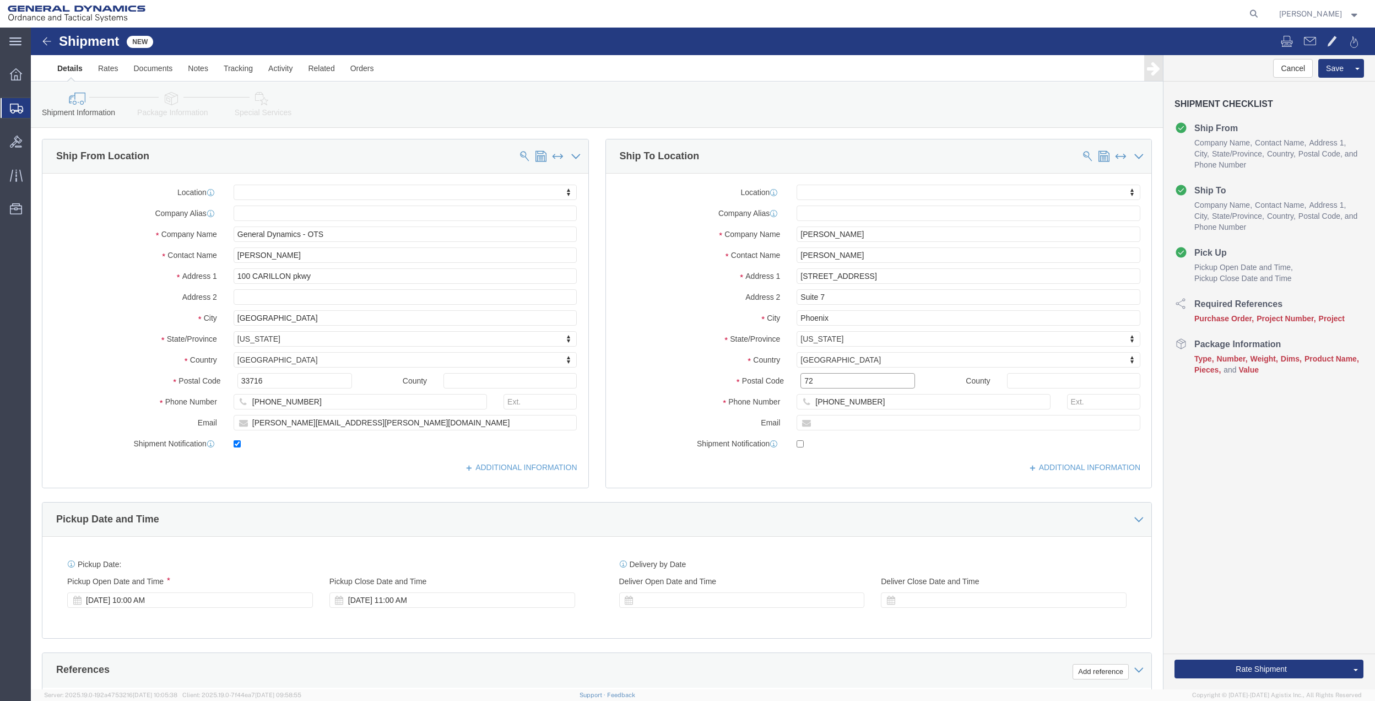
type input "7"
select select
click input "Postal Code"
paste input "85027"
type input "85027"
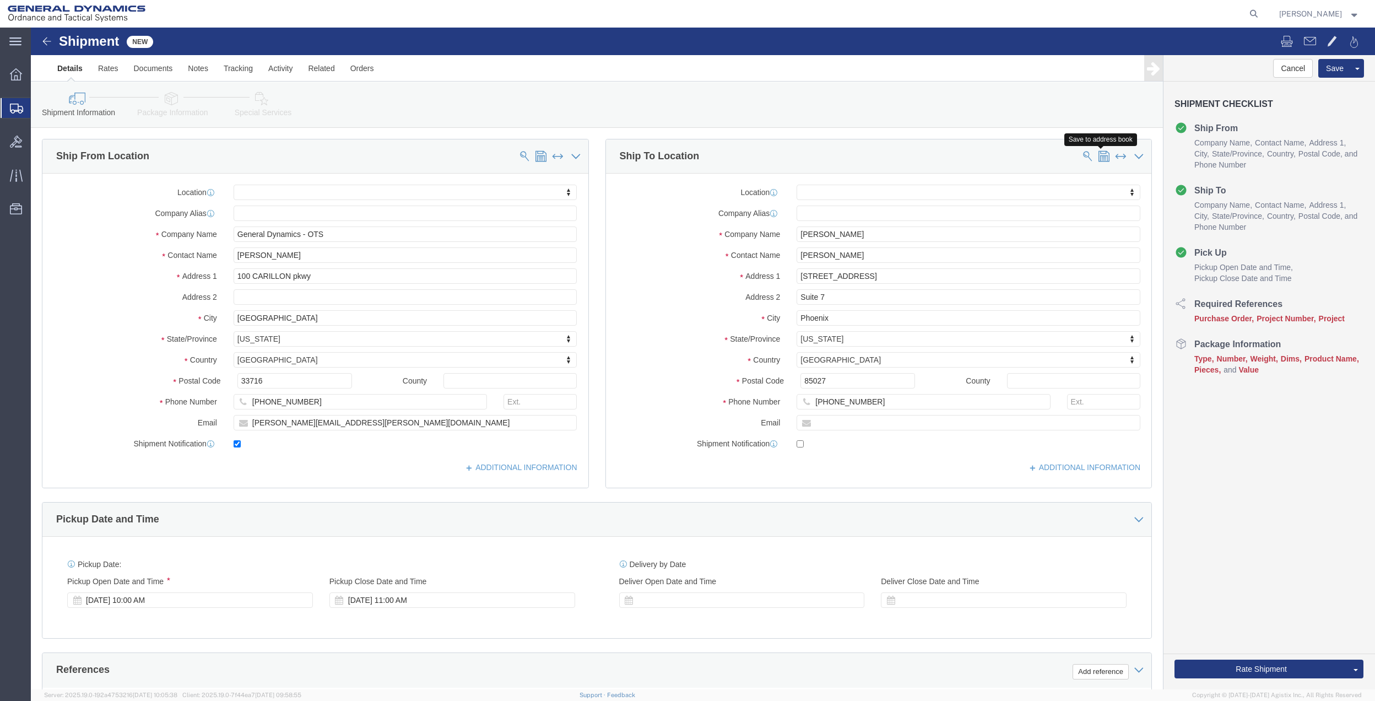
select select
click span
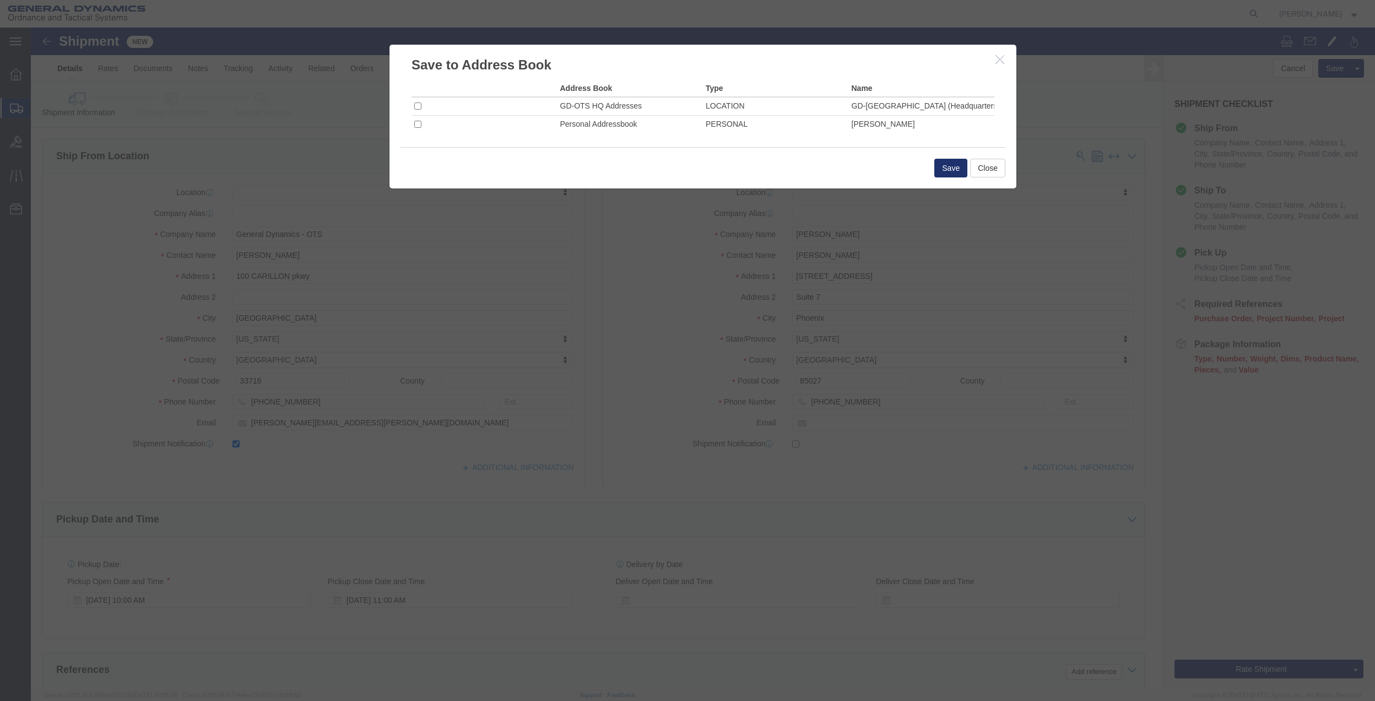
click button "Save"
click input "checkbox"
checkbox input "true"
click button "Save"
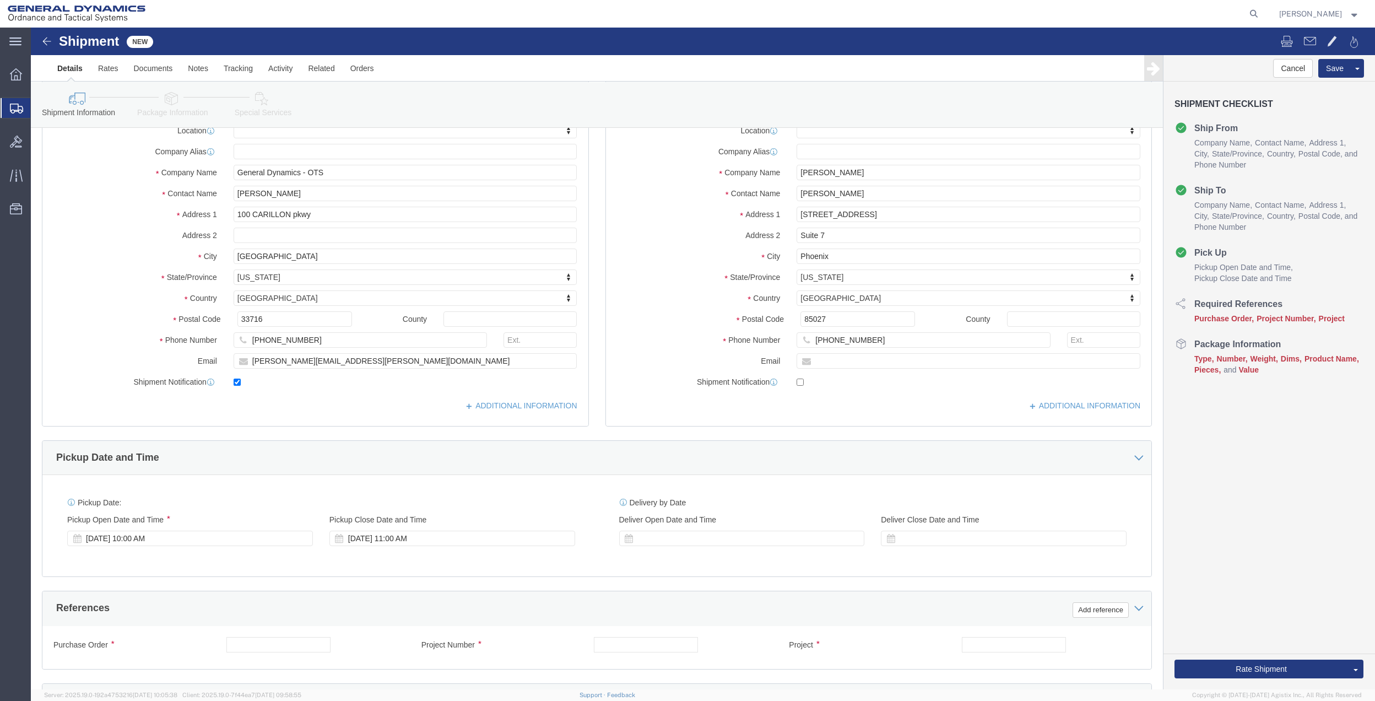
scroll to position [288, 0]
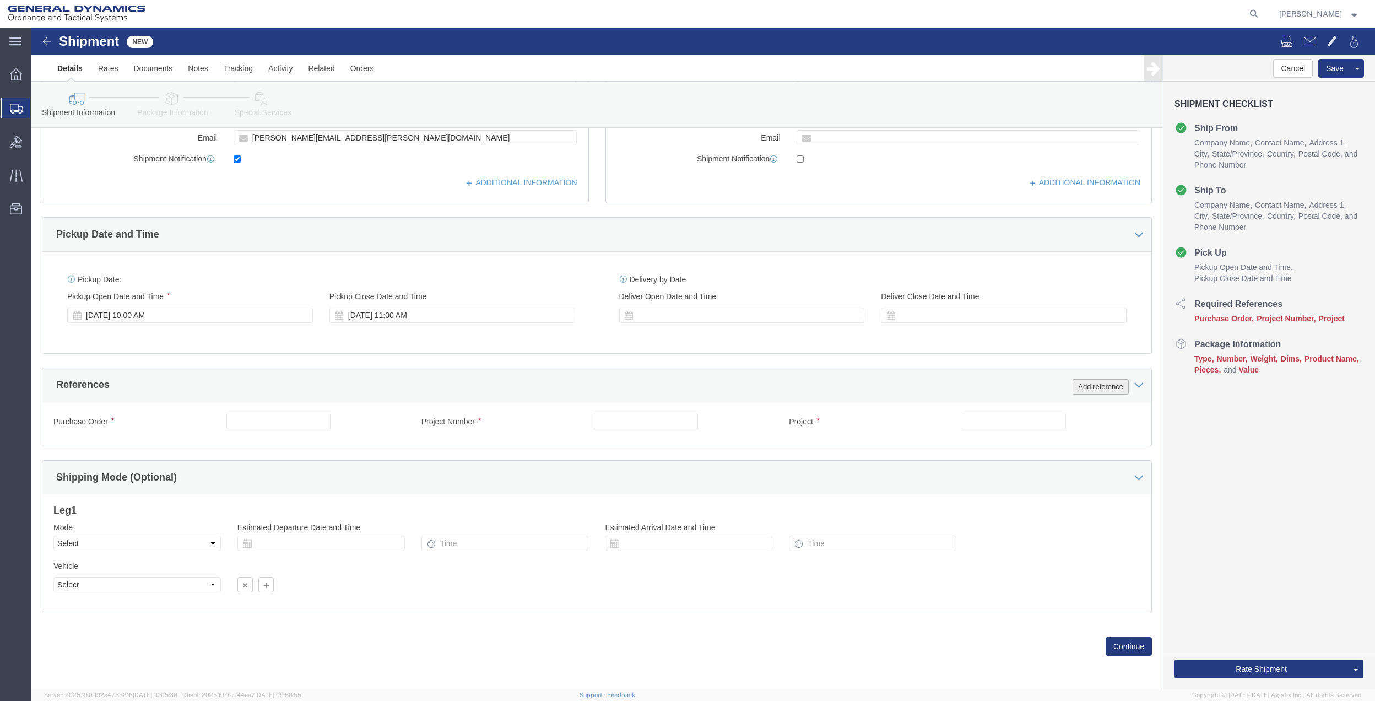
click button "Add reference"
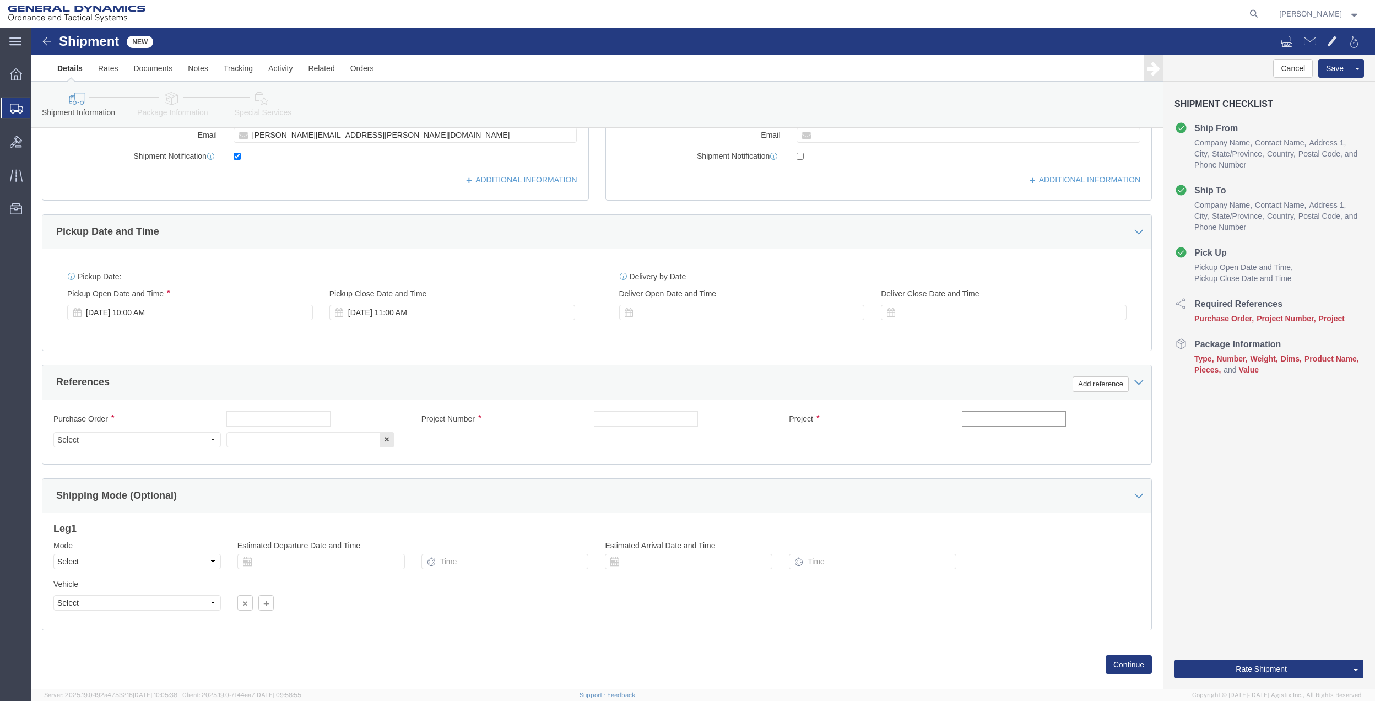
click input "text"
type input "5010"
click div "Purchase Order Project Number Project 5010 Select Account Type Activity ID Airl…"
click input "text"
paste input "5010"
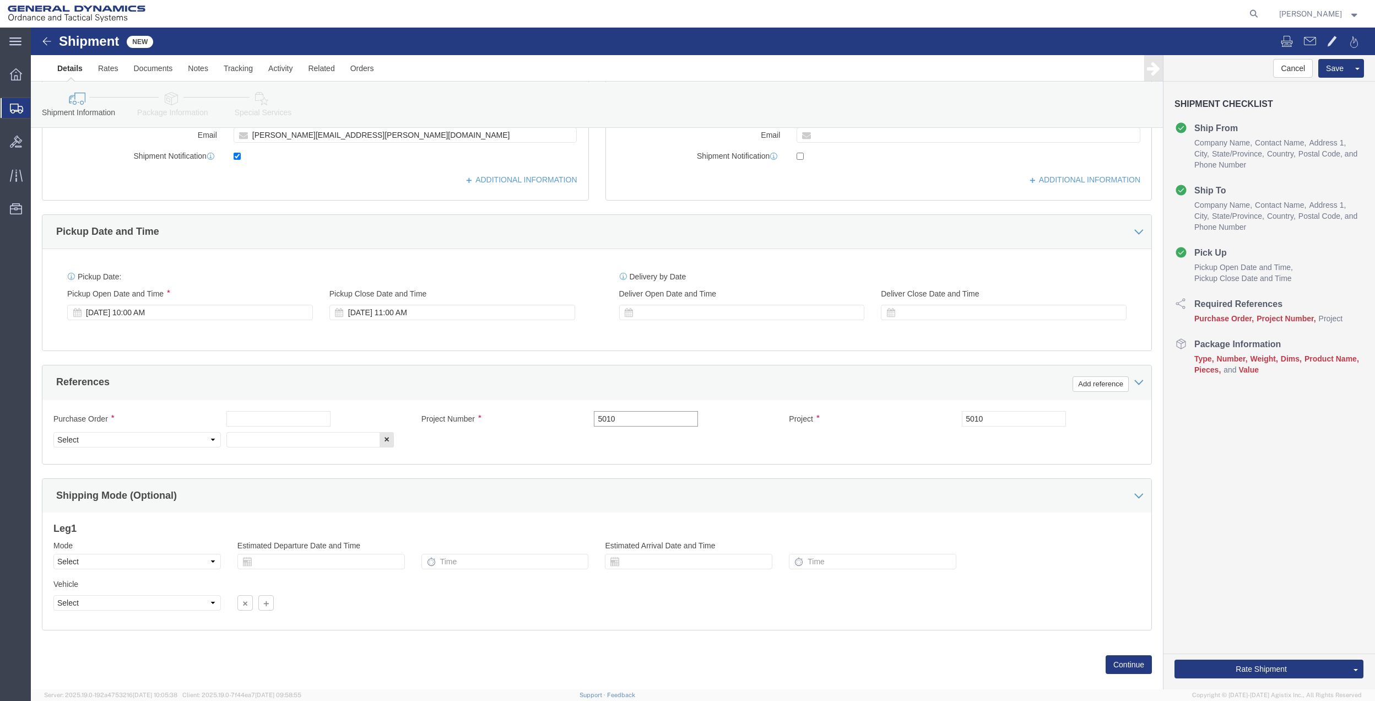
type input "5010"
click input "text"
paste input "5010"
type input "5010"
drag, startPoint x: 245, startPoint y: 410, endPoint x: 226, endPoint y: 413, distance: 19.6
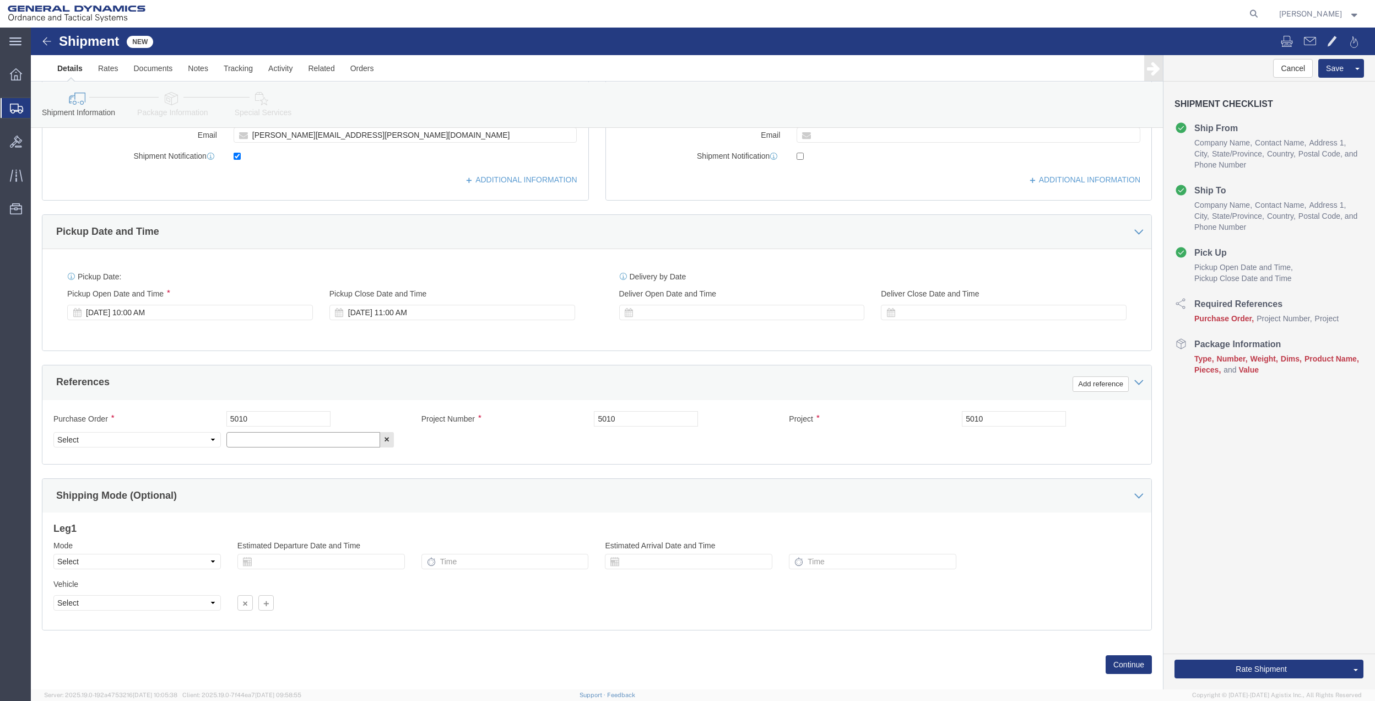
click input "text"
paste input "5010"
type input "5010"
drag, startPoint x: 143, startPoint y: 412, endPoint x: 129, endPoint y: 405, distance: 15.6
click select "Select Account Type Activity ID Airline Appointment Number ASN Batch Request # …"
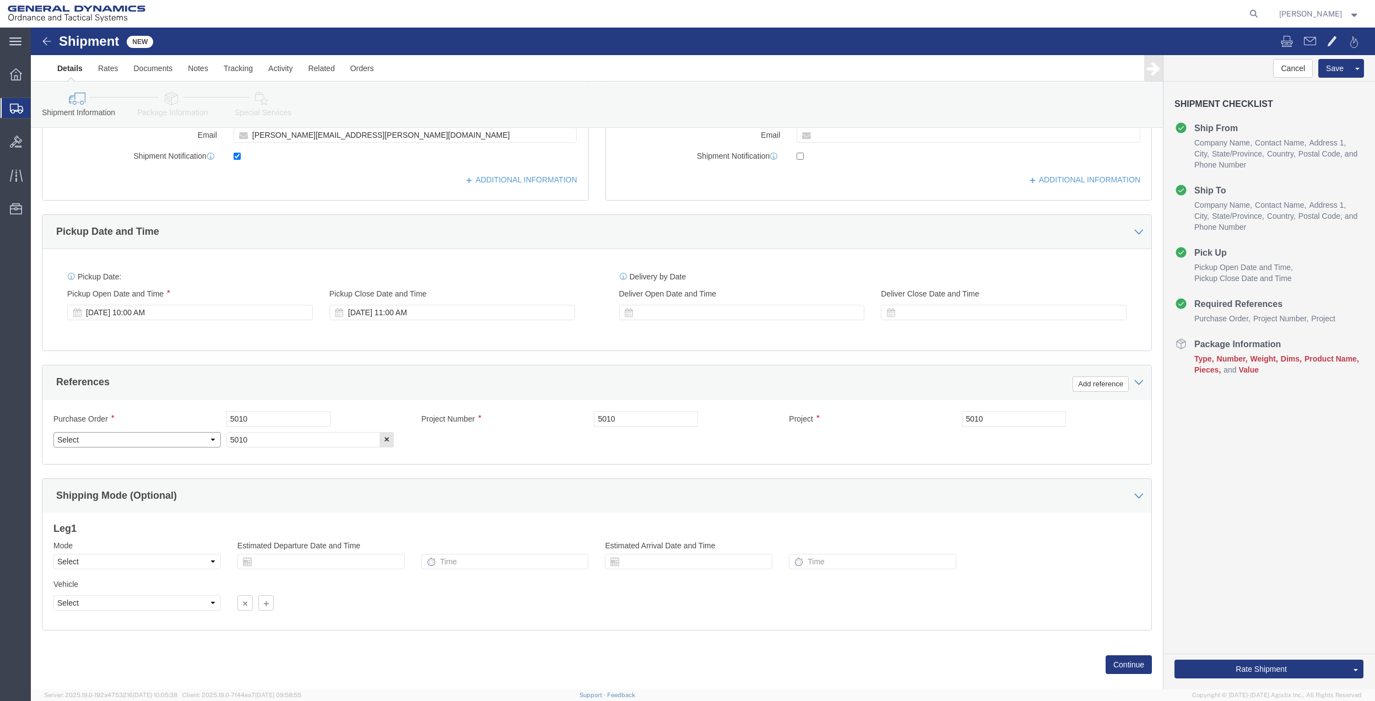
select select "DEPT"
click select "Select Account Type Activity ID Airline Appointment Number ASN Batch Request # …"
click link "Package Information"
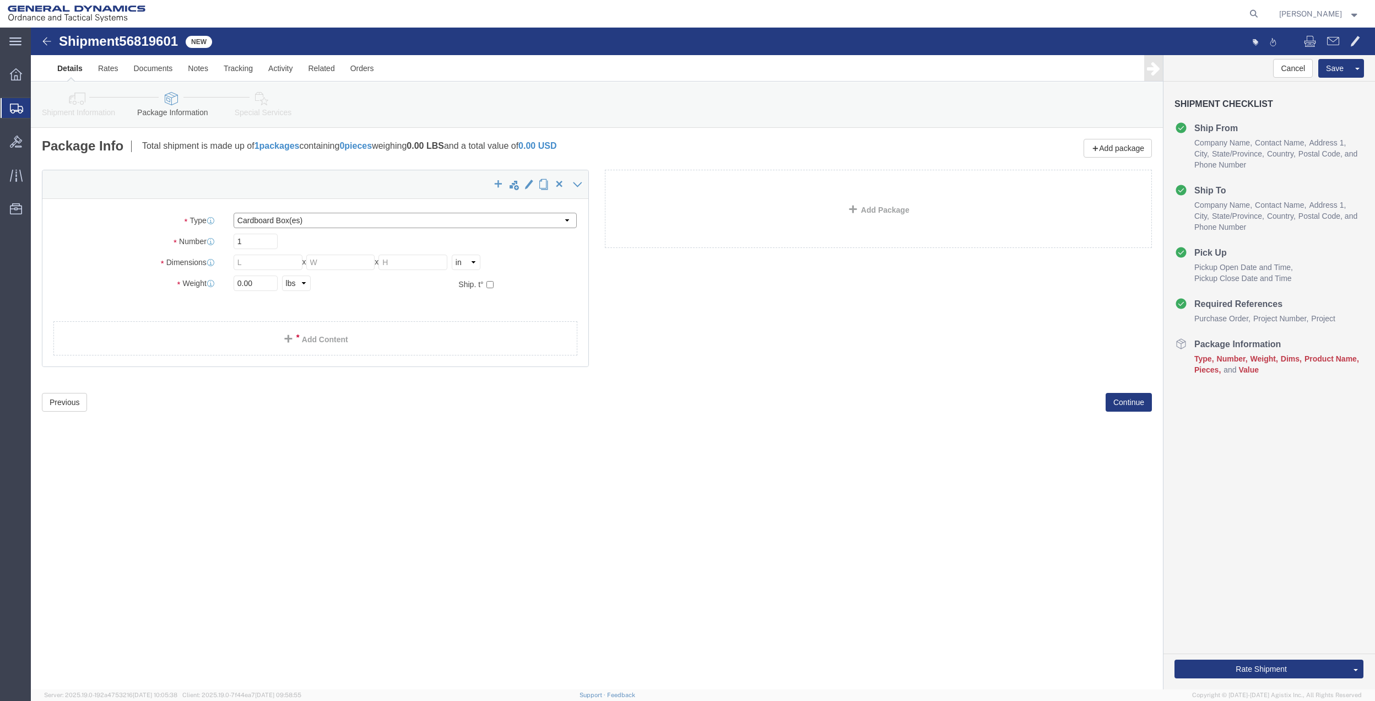
click select "Select Bale(s) Basket(s) Bolt(s) Bottle(s) Buckets Bulk Bundle(s) Can(s) Cardbo…"
select select "ENV"
click select "Select Bale(s) Basket(s) Bolt(s) Bottle(s) Buckets Bulk Bundle(s) Can(s) Cardbo…"
type input "9.50"
type input "12.50"
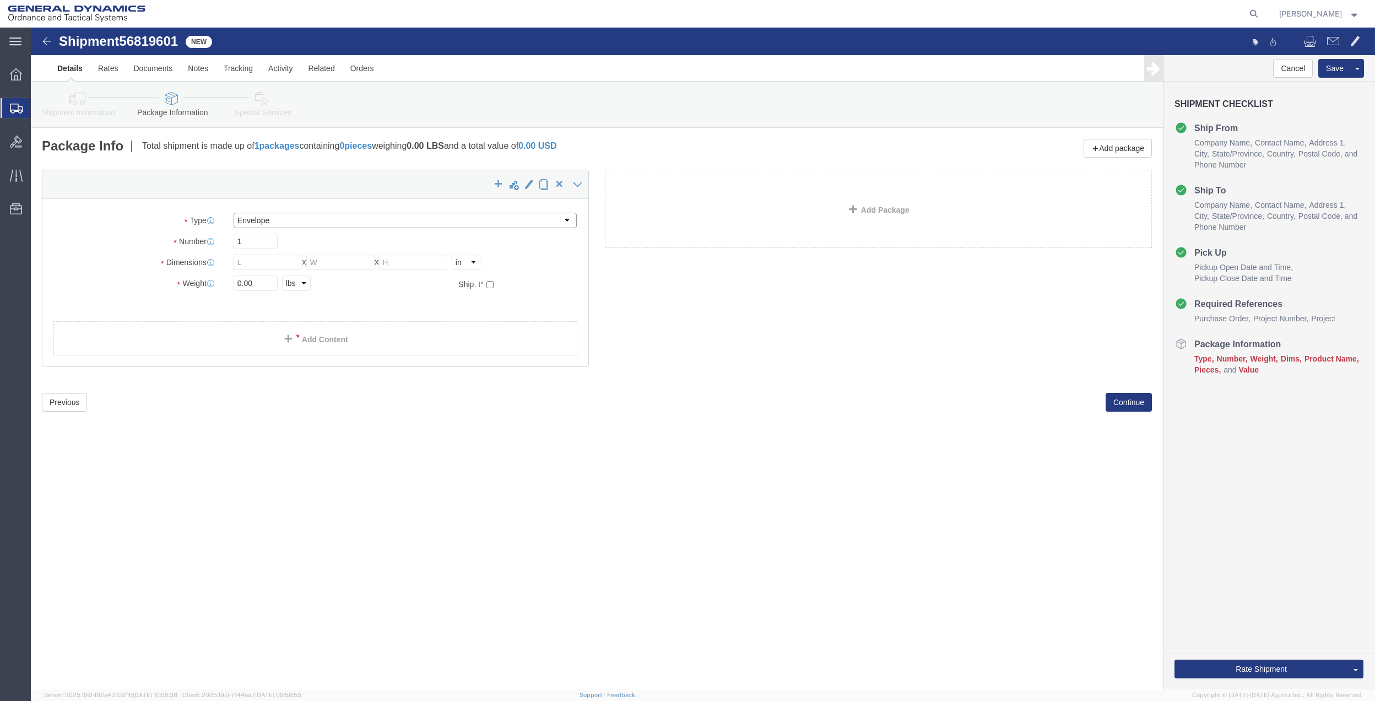
type input "0.25"
type input "1"
click link "Add Content"
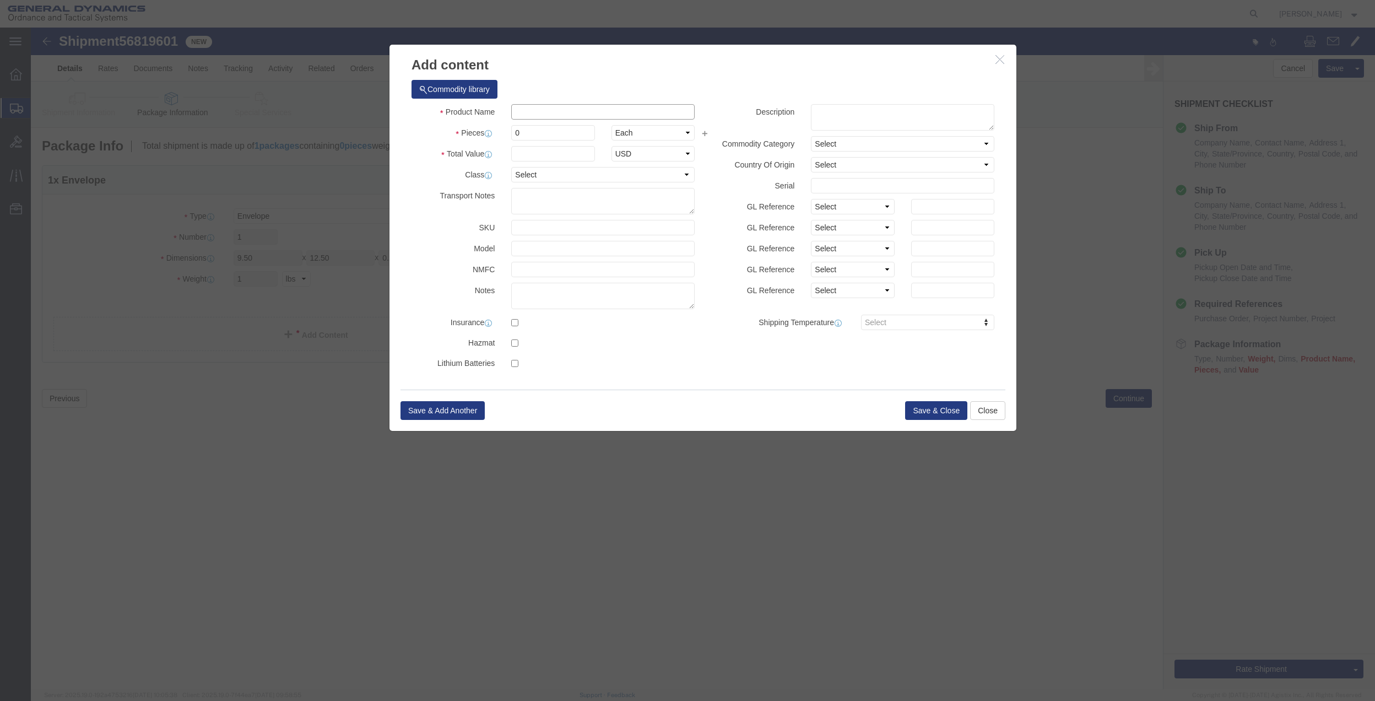
click input "text"
type input "MISC"
type input "100"
select select "US"
click input "0"
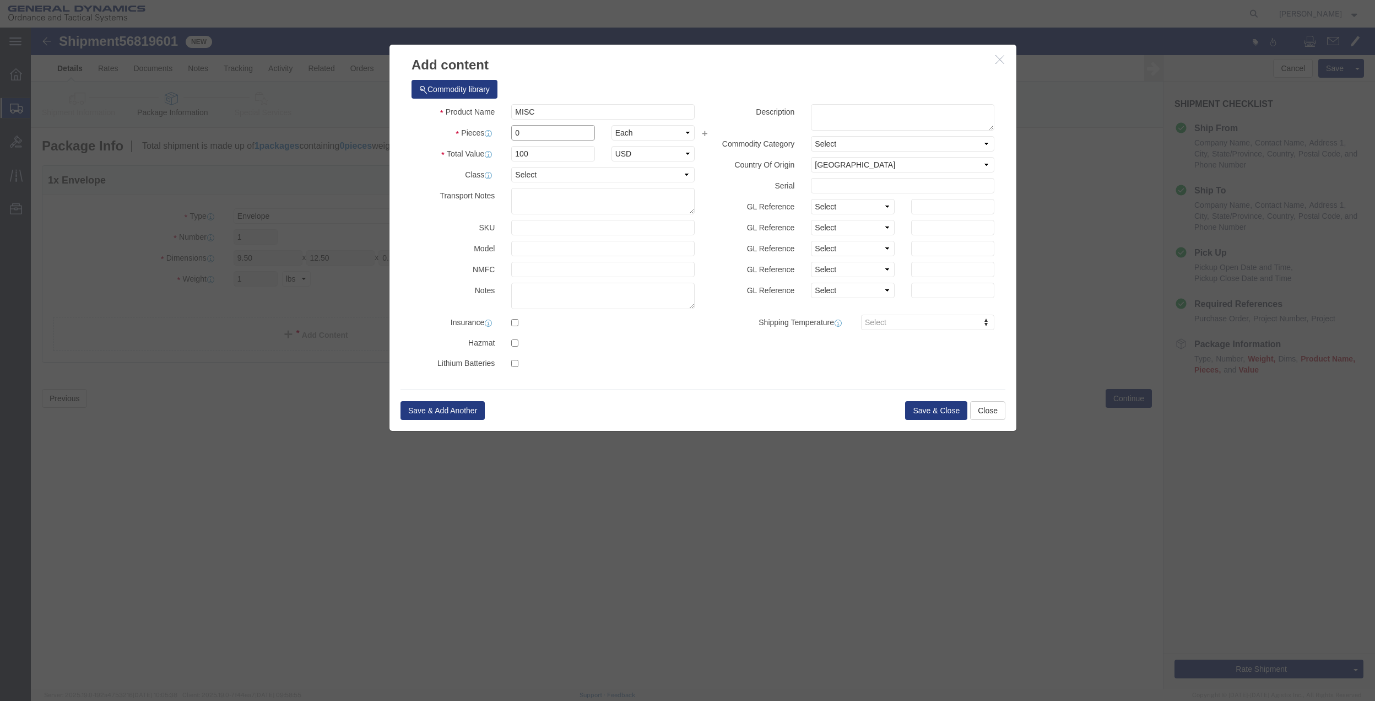
type input "01"
click select "Select 50 55 60 65 70 85 92.5 100 125 175 250 300 400"
select select "70"
click select "Select 50 55 60 65 70 85 92.5 100 125 175 250 300 400"
click button "Save & Close"
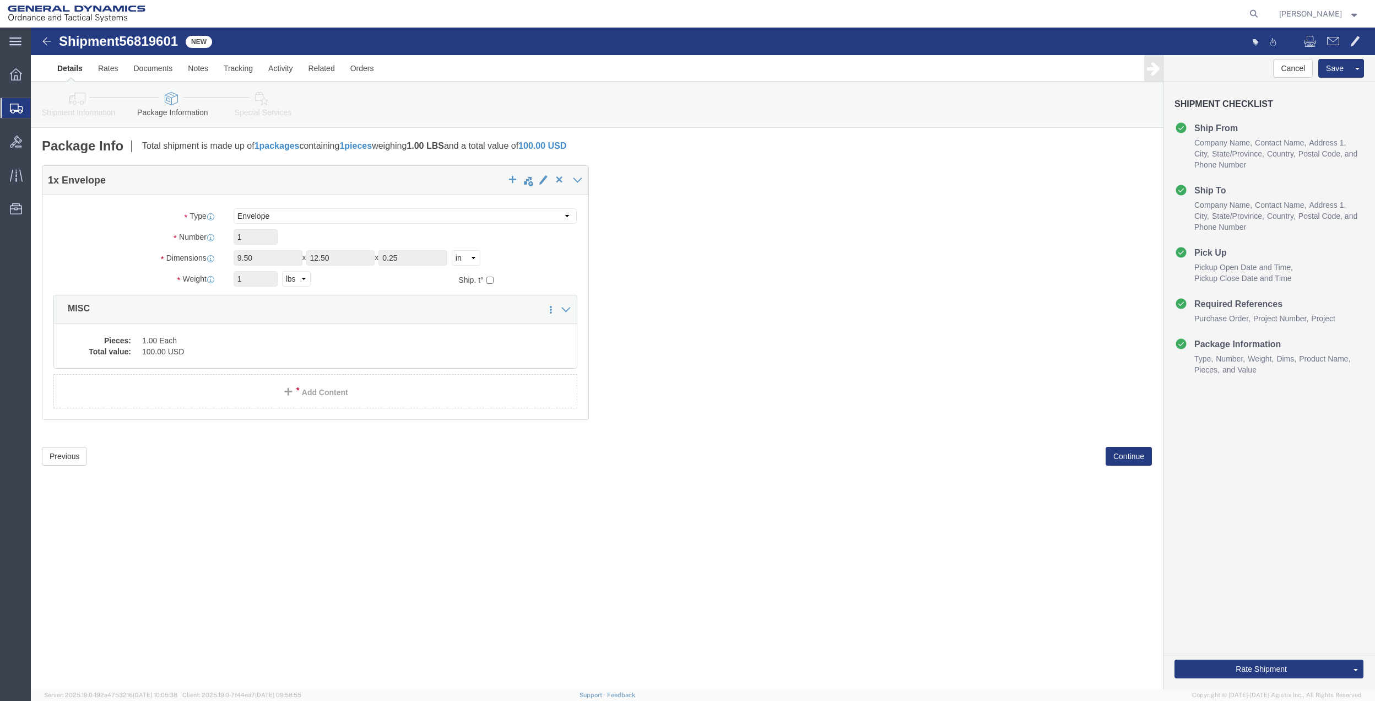
click link "Special Services"
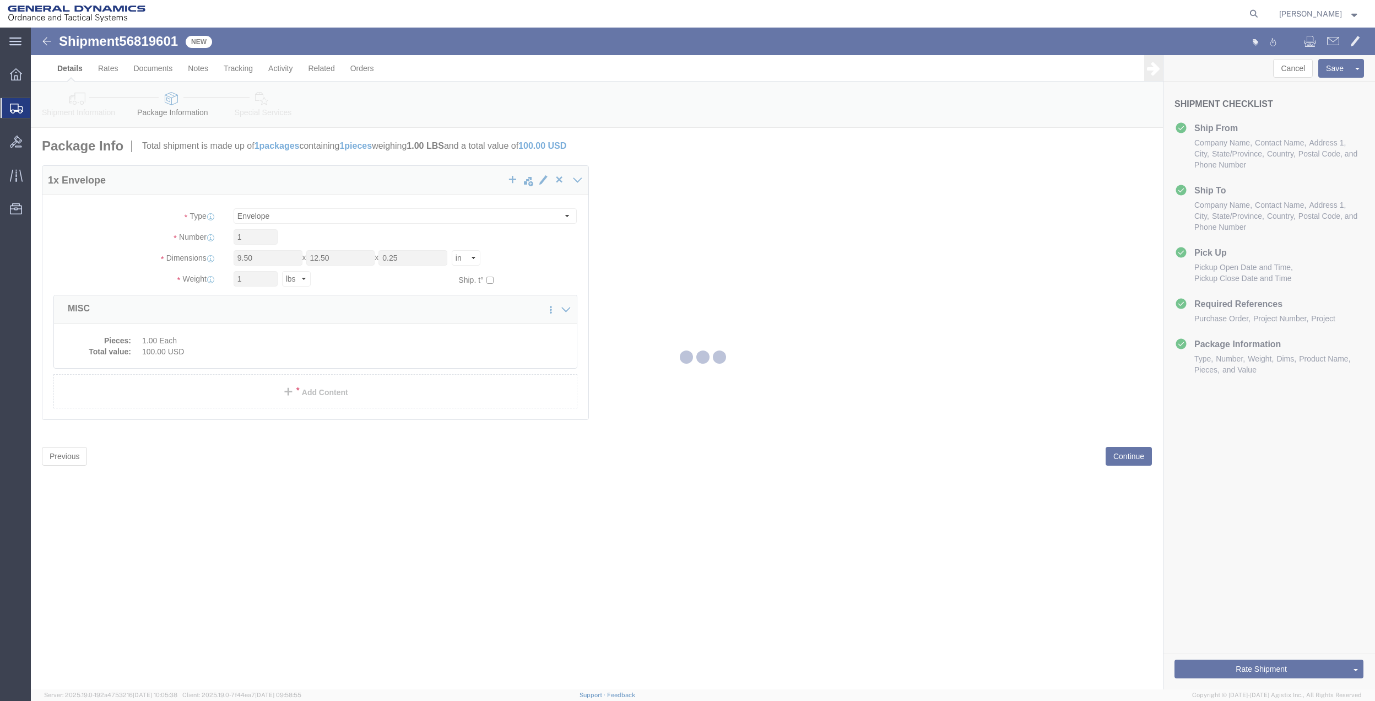
select select
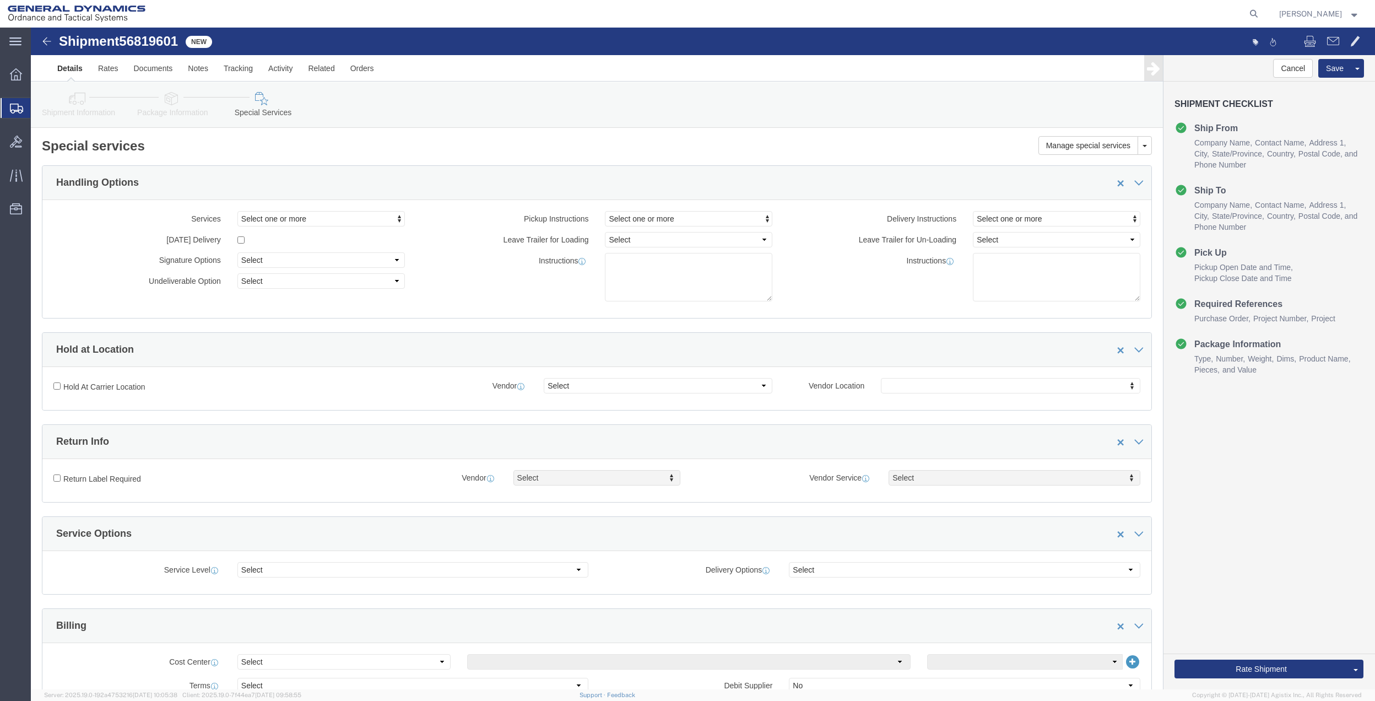
scroll to position [441, 0]
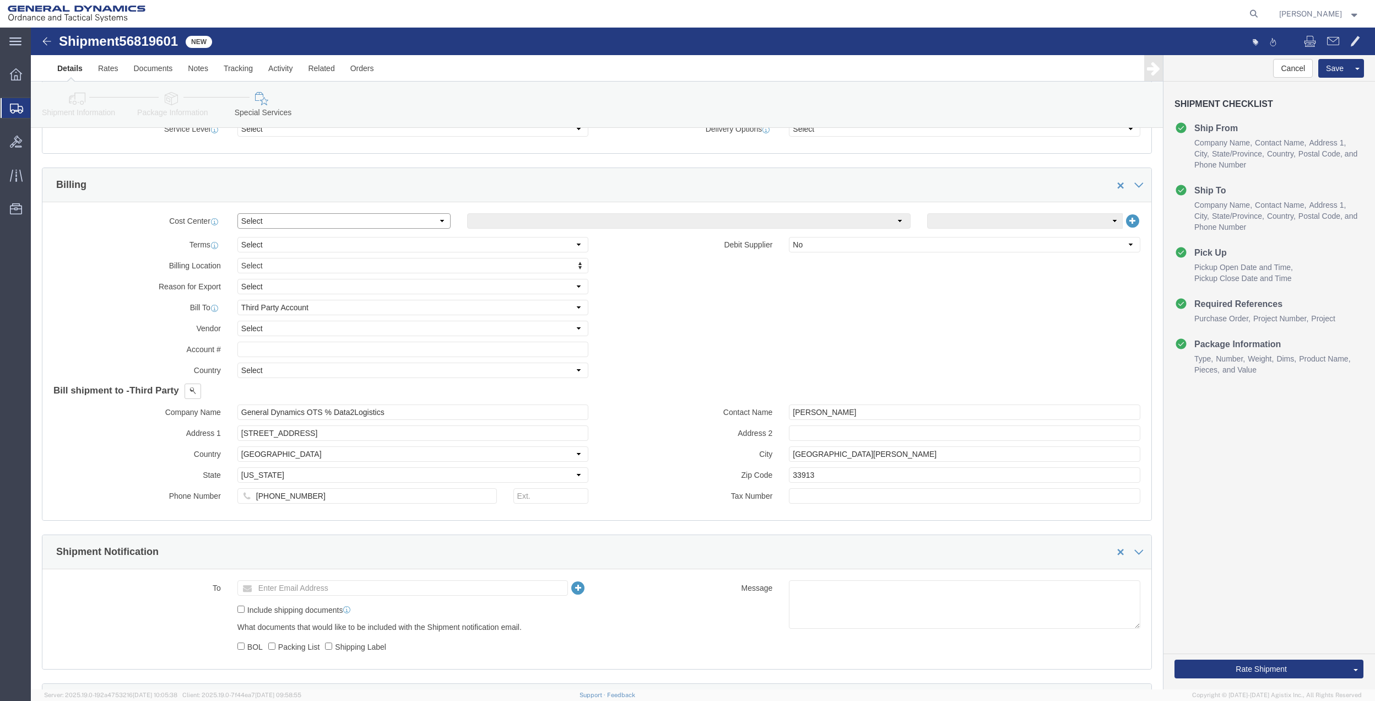
click select "Select Buyer Cost Center Department Operations Number Order Number Sales Person"
select select "DEPARTMENT"
click select "Select Buyer Cost Center Department Operations Number Order Number Sales Person"
click select "Select [GEOGRAPHIC_DATA] [GEOGRAPHIC_DATA] [GEOGRAPHIC_DATA] [GEOGRAPHIC_DATA] …"
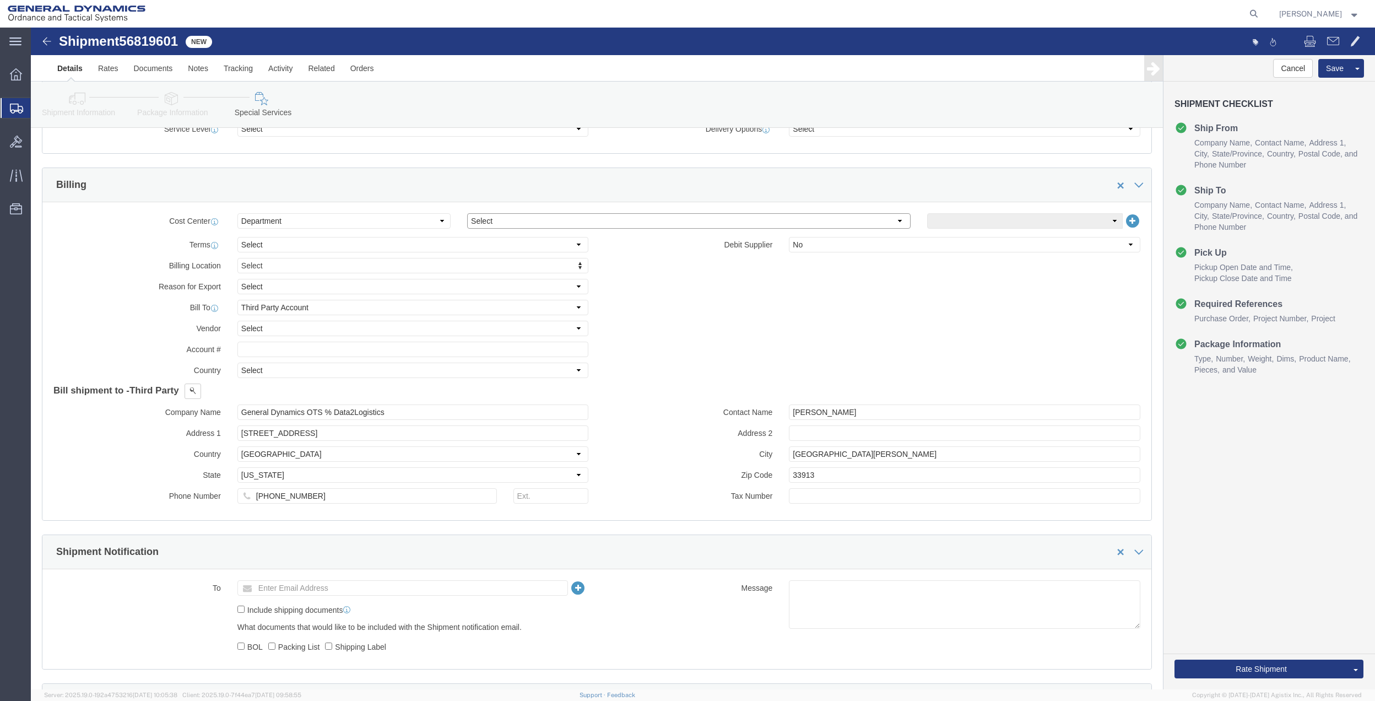
click select "Select [GEOGRAPHIC_DATA] [GEOGRAPHIC_DATA] [GEOGRAPHIC_DATA] [GEOGRAPHIC_DATA] …"
select select "1763983"
click select "Select [GEOGRAPHIC_DATA] [GEOGRAPHIC_DATA] [GEOGRAPHIC_DATA] [GEOGRAPHIC_DATA] …"
click select "Select 10AFM 10GAG 10GAH 10GFL 10GFO 10GIE 10GIS 30MABS St [PERSON_NAME] Program"
select select "214681"
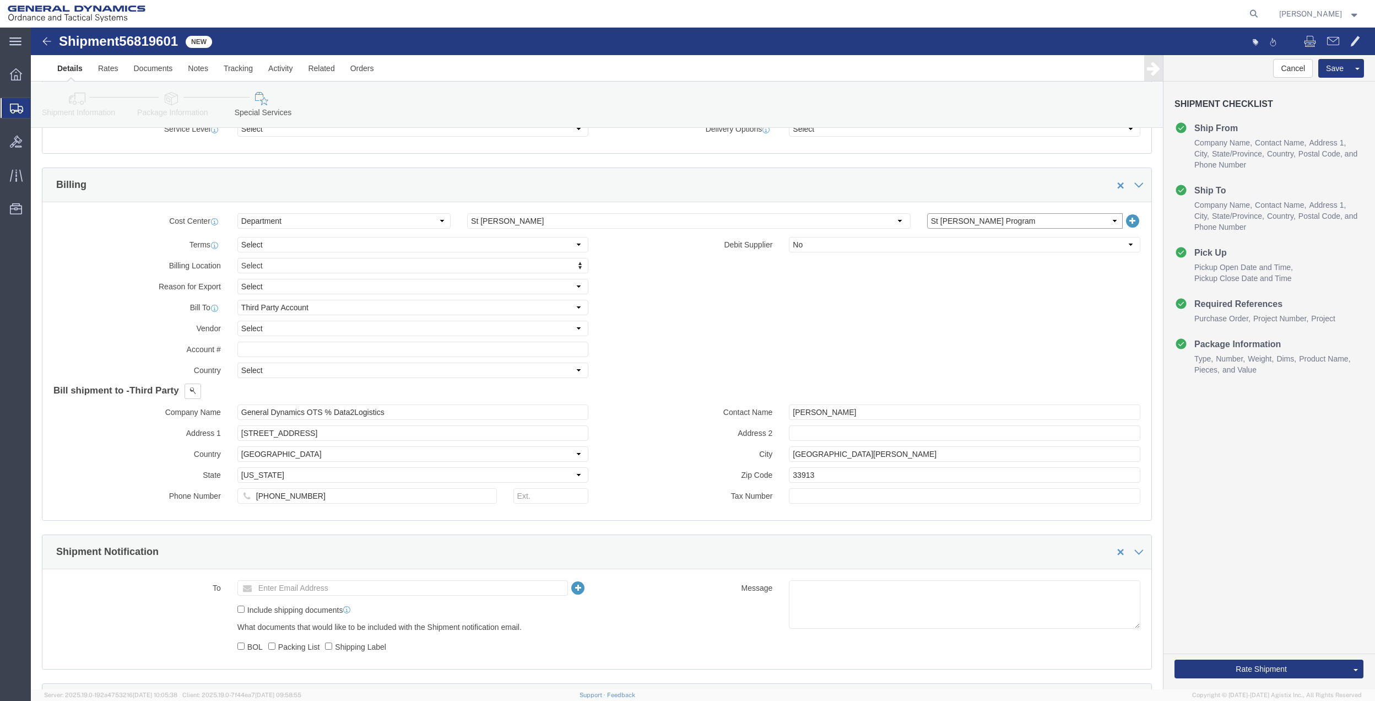
click select "Select 10AFM 10GAG 10GAH 10GFL 10GFO 10GIE 10GIS 30MABS St [PERSON_NAME] Program"
click input "General Dynamics OTS % Data2Logistics"
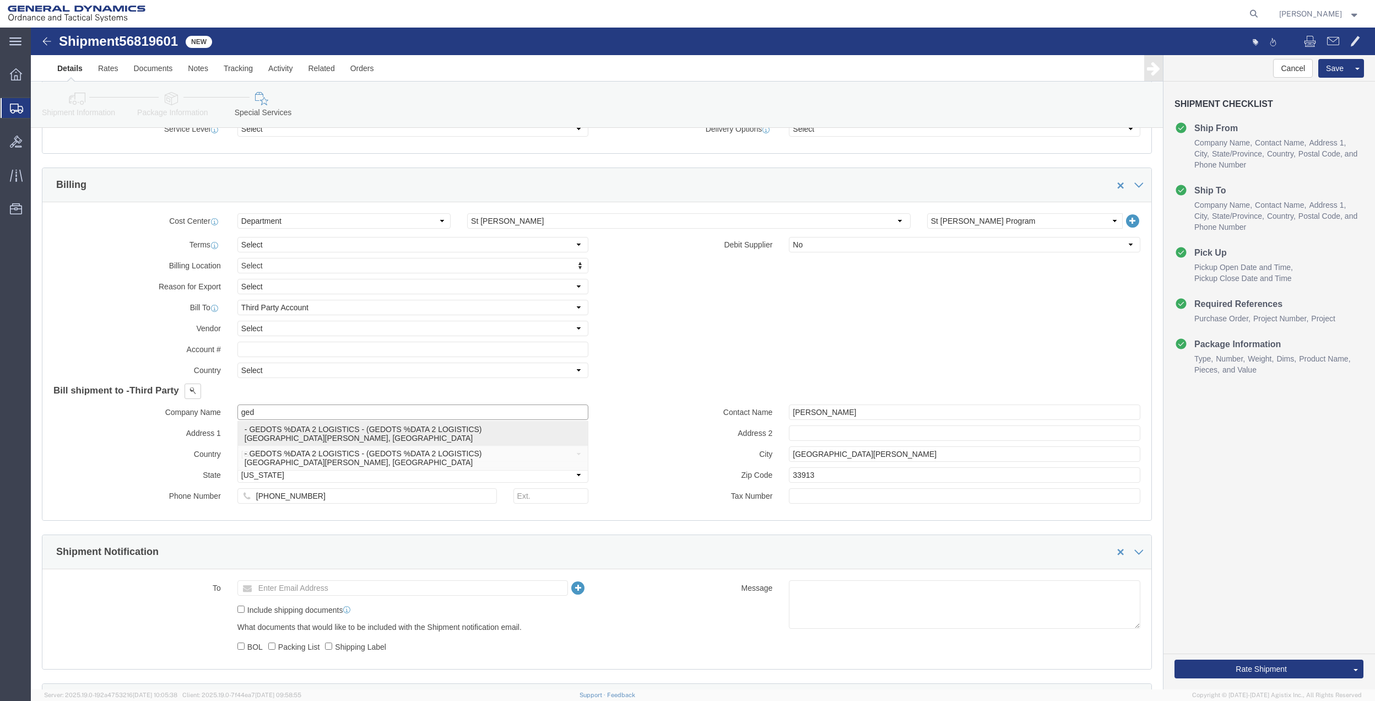
click div "- GEDOTS %DATA 2 LOGISTICS - (GEDOTS %DATA 2 LOGISTICS) [GEOGRAPHIC_DATA][PERSO…"
type input "GEDOTS %DATA 2 LOGISTICS"
type input "PO BOX 61050"
type input "GEDOTS %DATA 2 LOGISTICS"
type input "FORT [PERSON_NAME]"
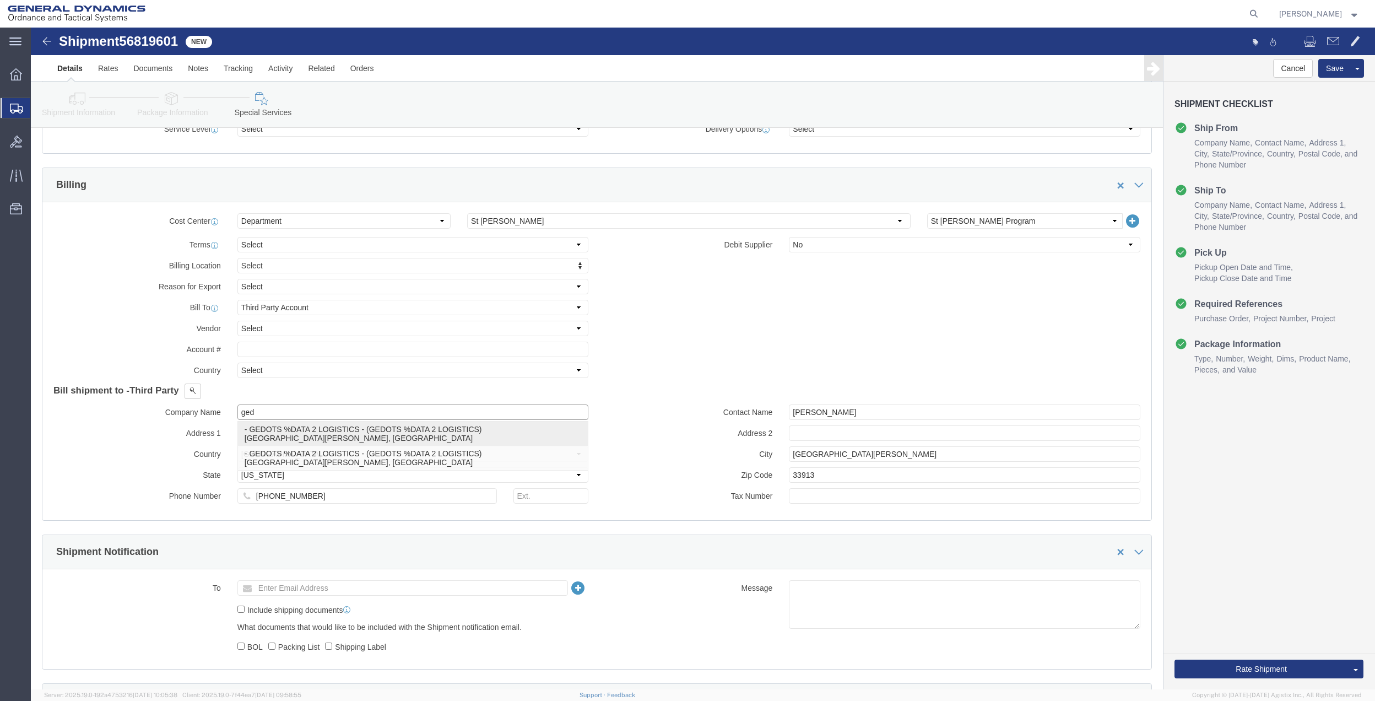
type input "33906"
select select "FL"
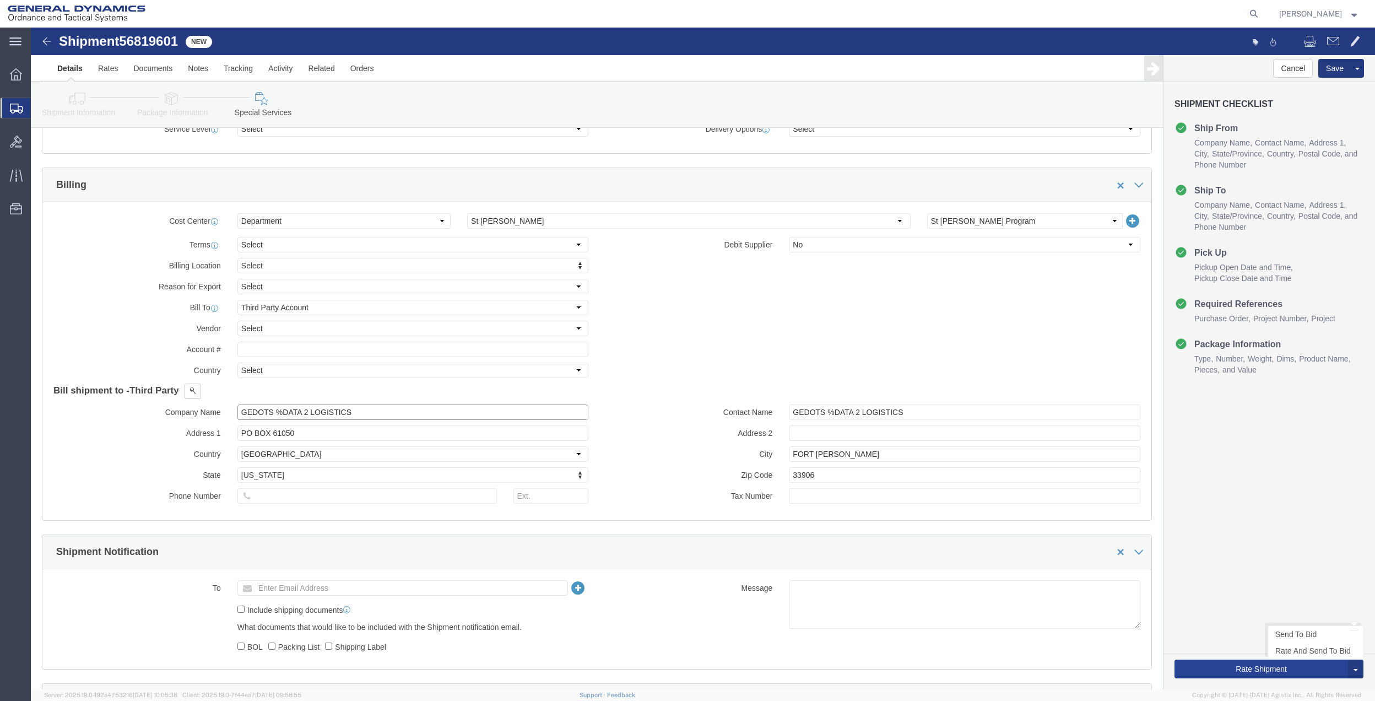
type input "GEDOTS %DATA 2 LOGISTICS"
click button "Rate Shipment"
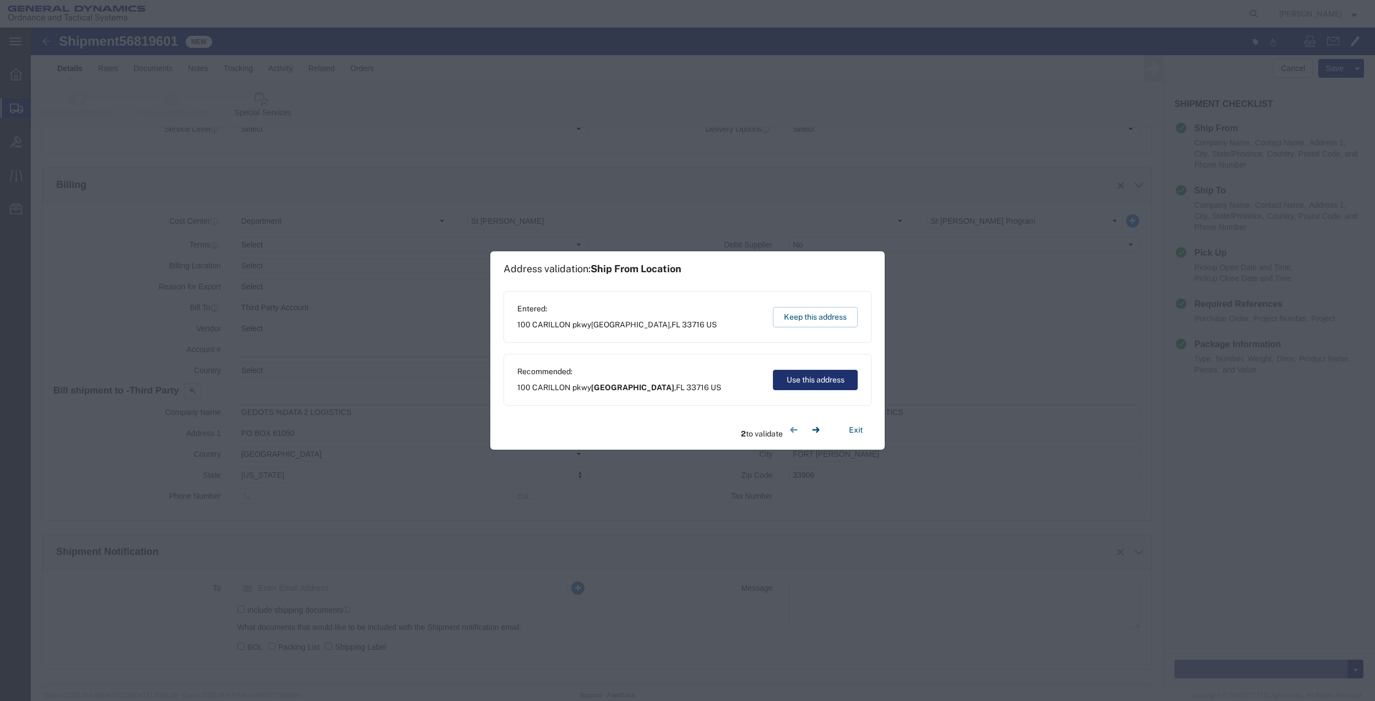
click at [829, 375] on button "Use this address" at bounding box center [815, 380] width 85 height 20
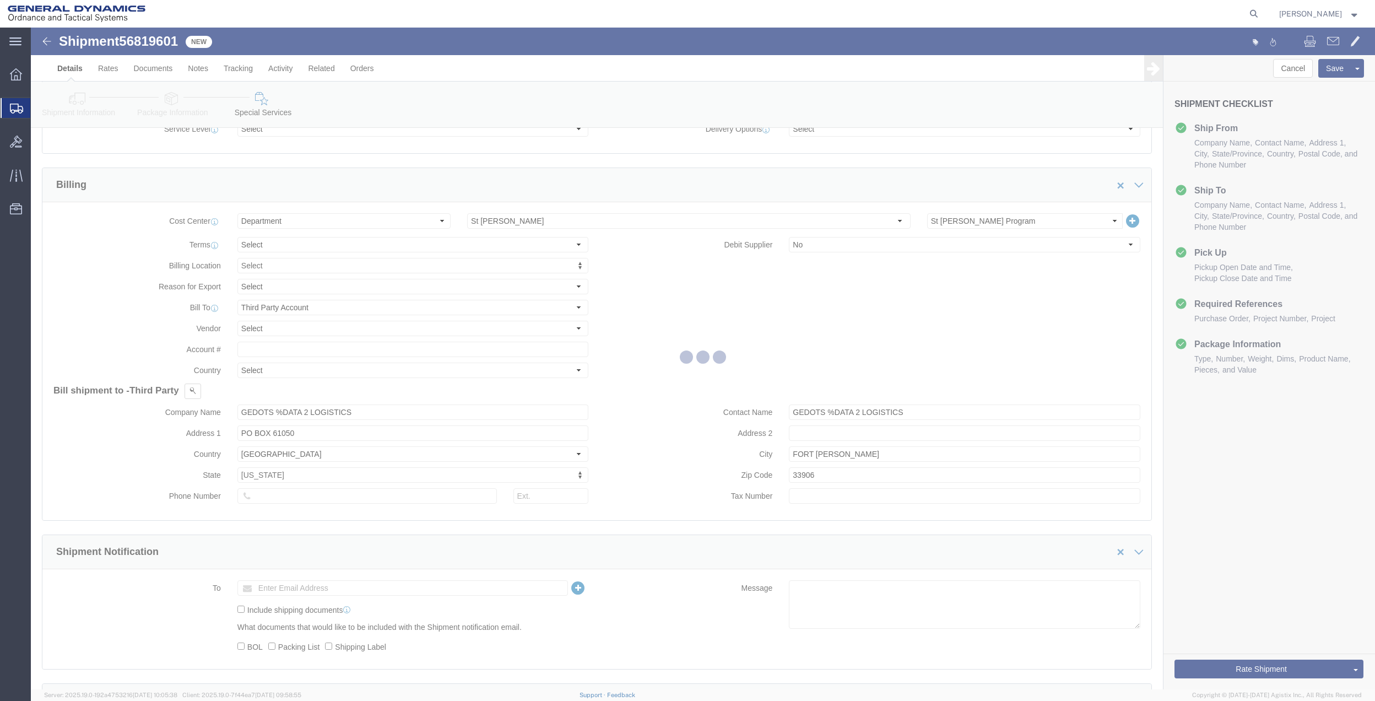
scroll to position [0, 0]
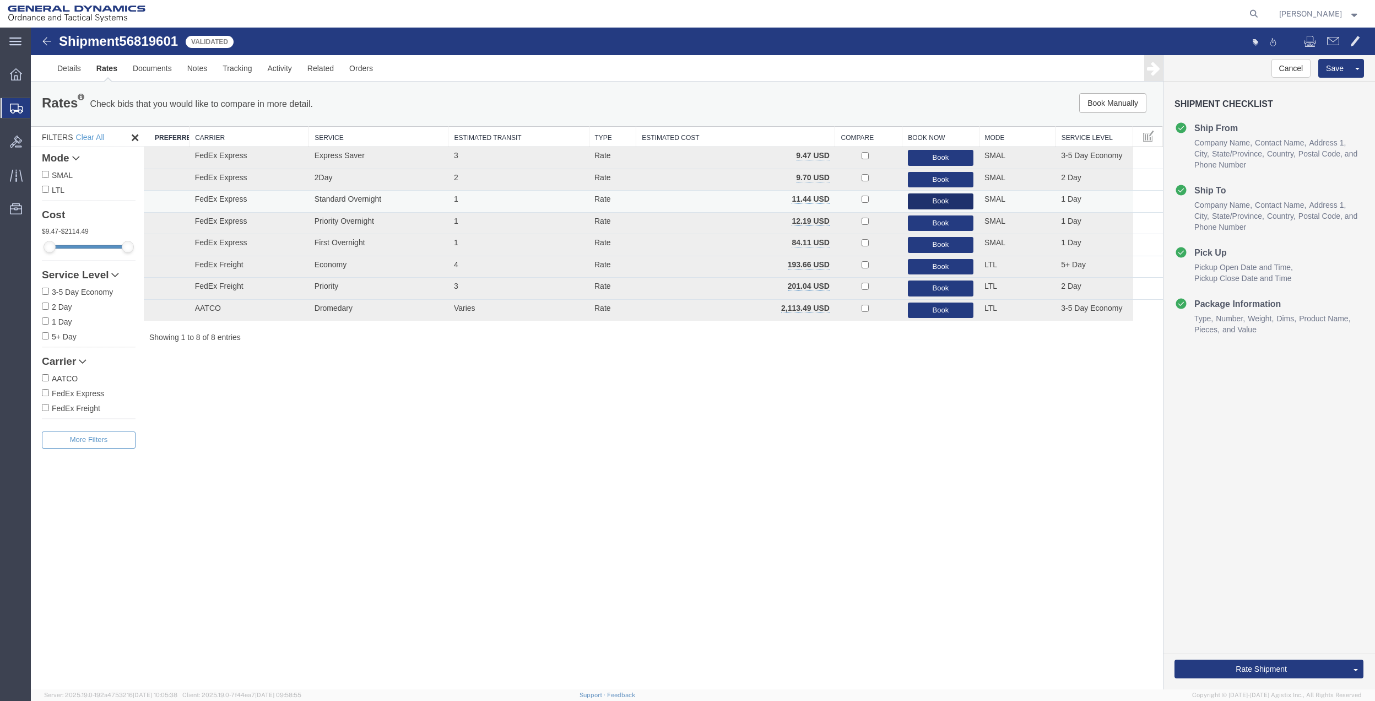
click at [926, 204] on button "Book" at bounding box center [941, 201] width 66 height 16
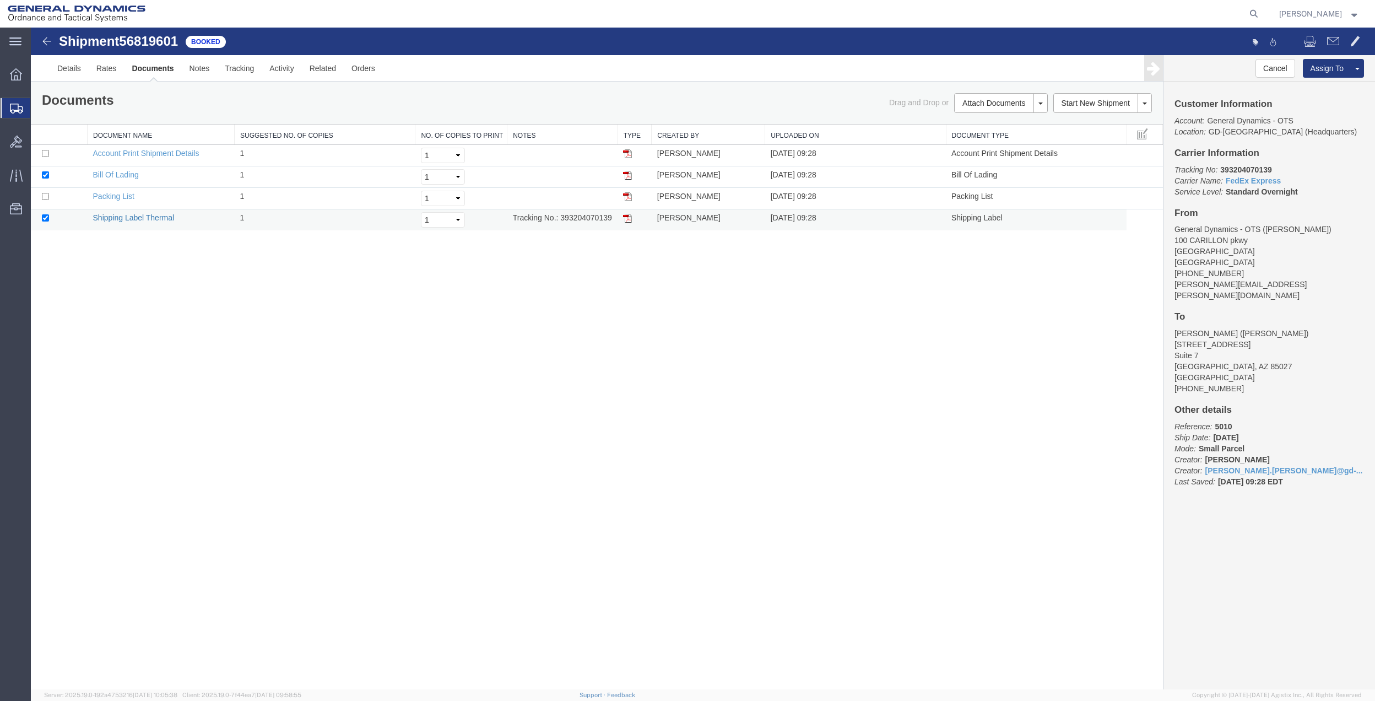
click at [133, 221] on link "Shipping Label Thermal" at bounding box center [134, 217] width 82 height 9
